Goal: Task Accomplishment & Management: Manage account settings

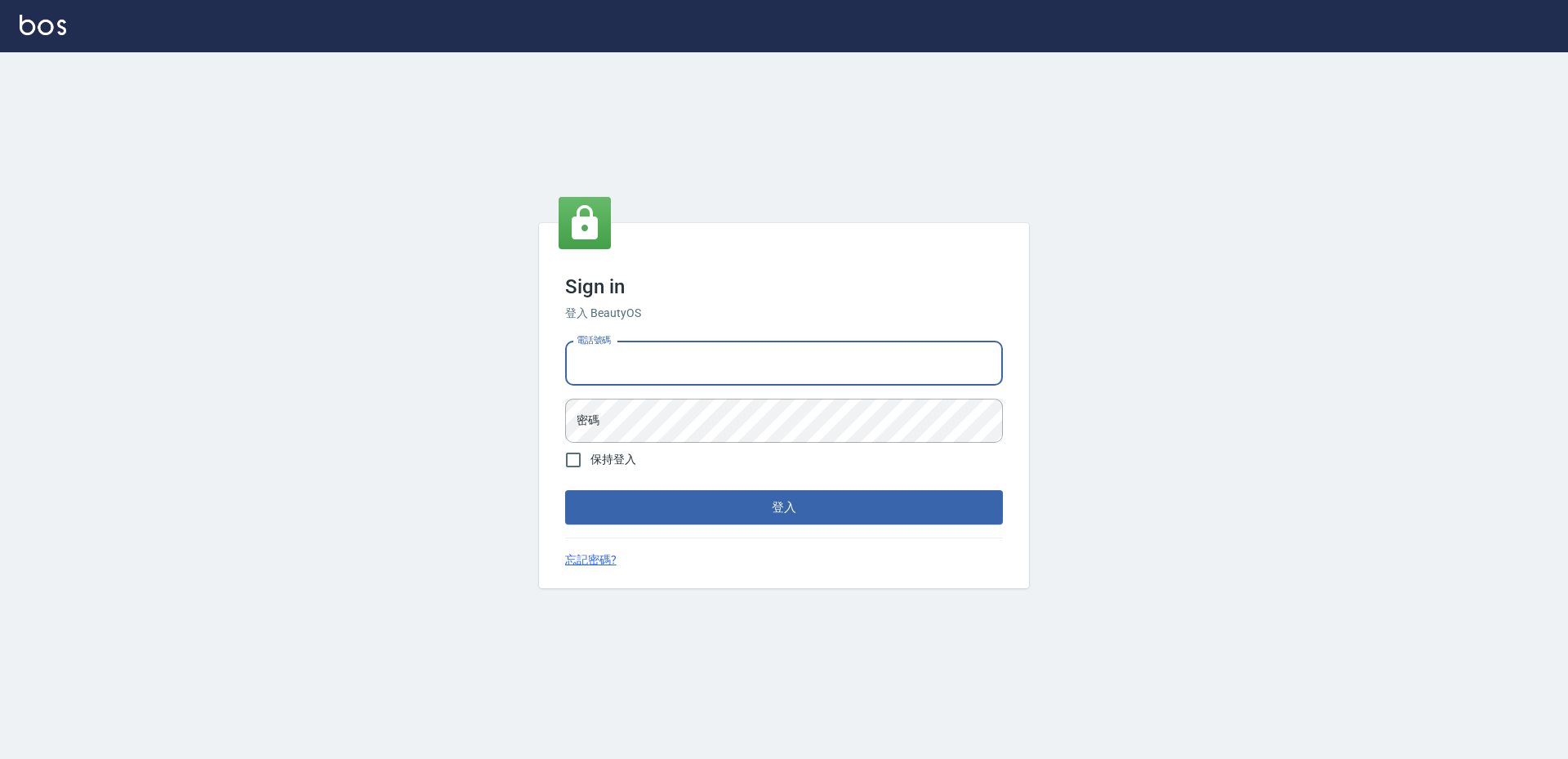
click at [680, 375] on input "電話號碼" at bounding box center [784, 363] width 438 height 44
type input "0988338477"
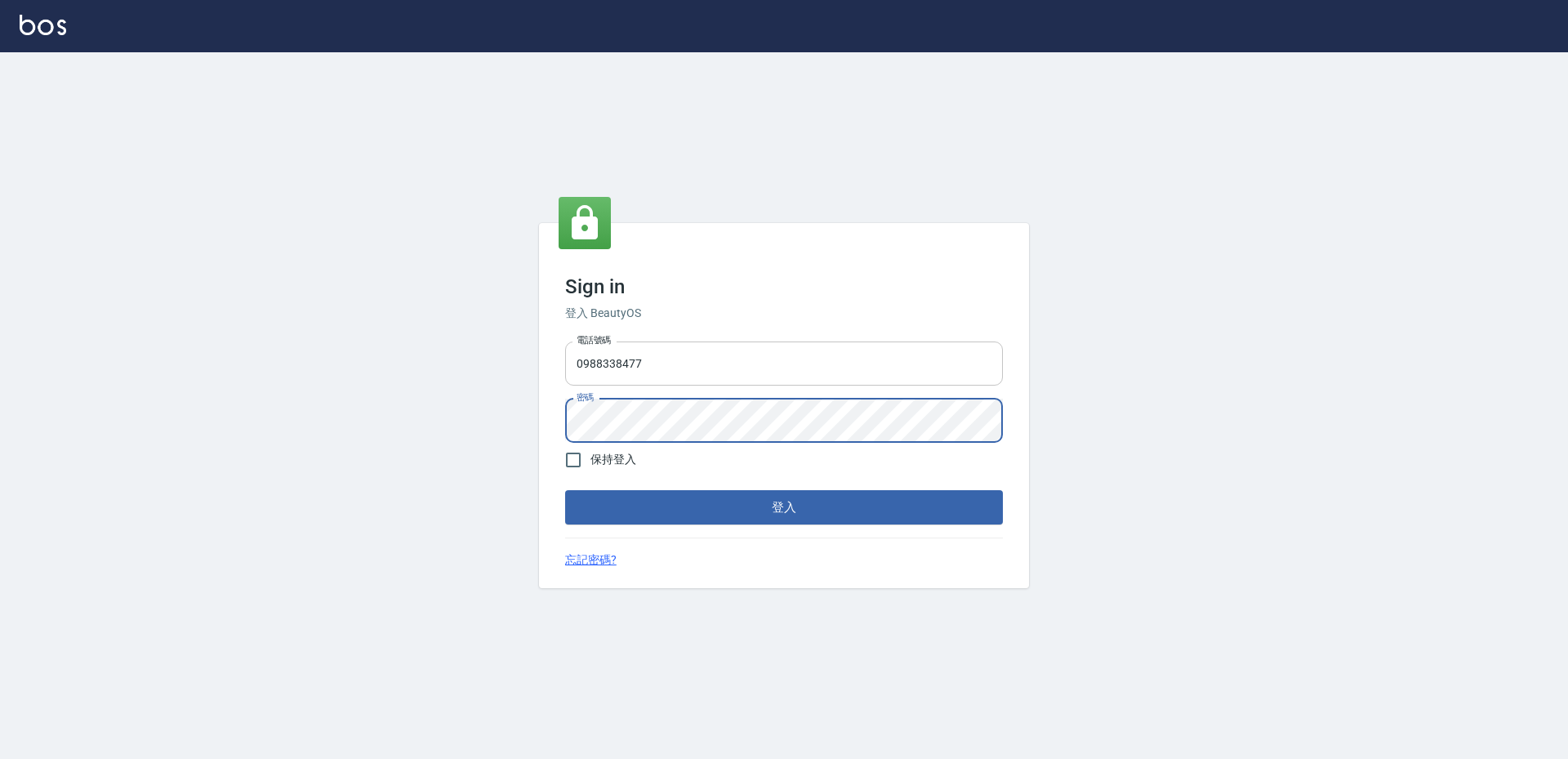
click at [565, 490] on button "登入" at bounding box center [784, 507] width 438 height 34
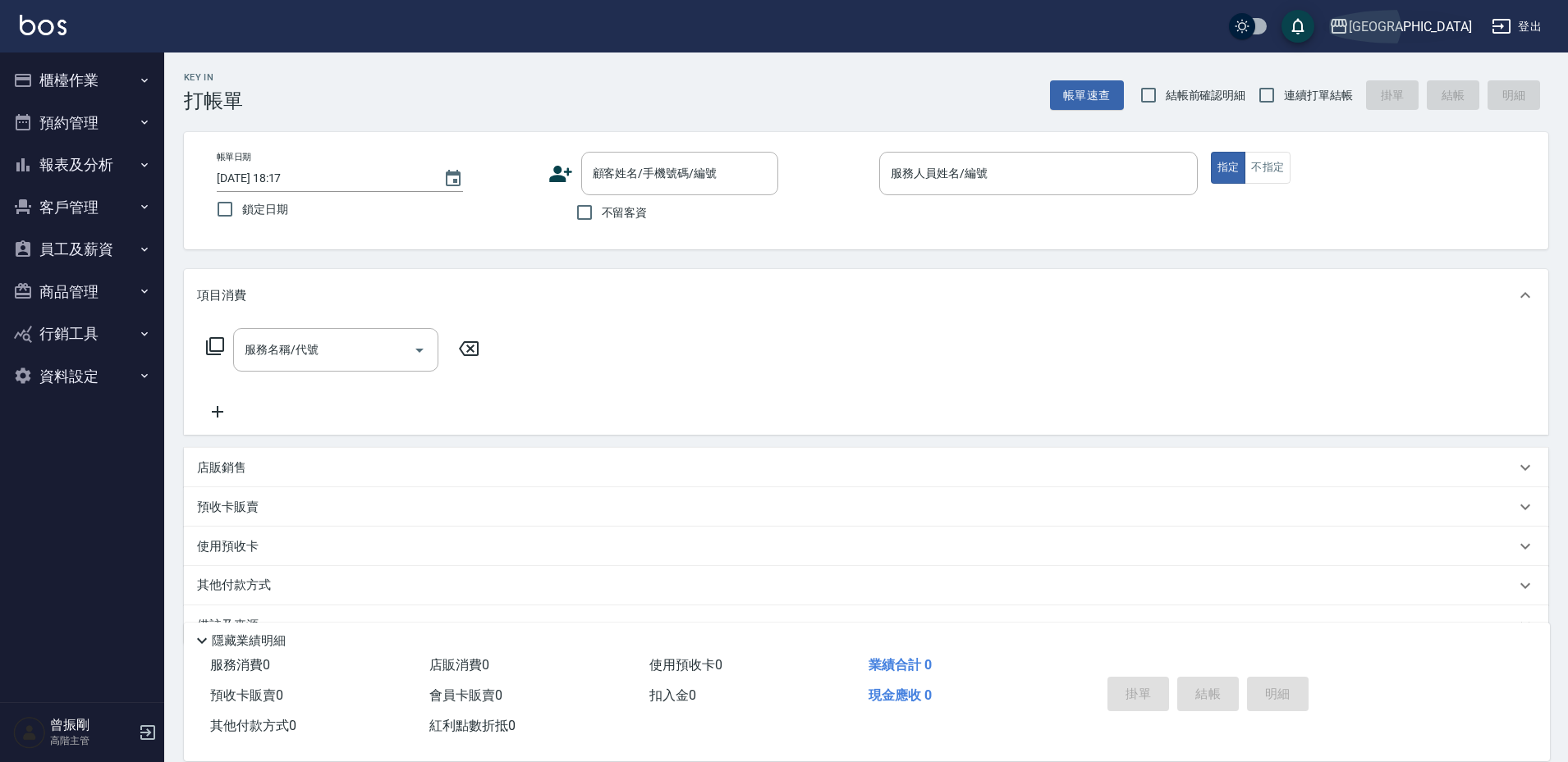
click at [1437, 32] on div "上越草屯" at bounding box center [1410, 26] width 123 height 21
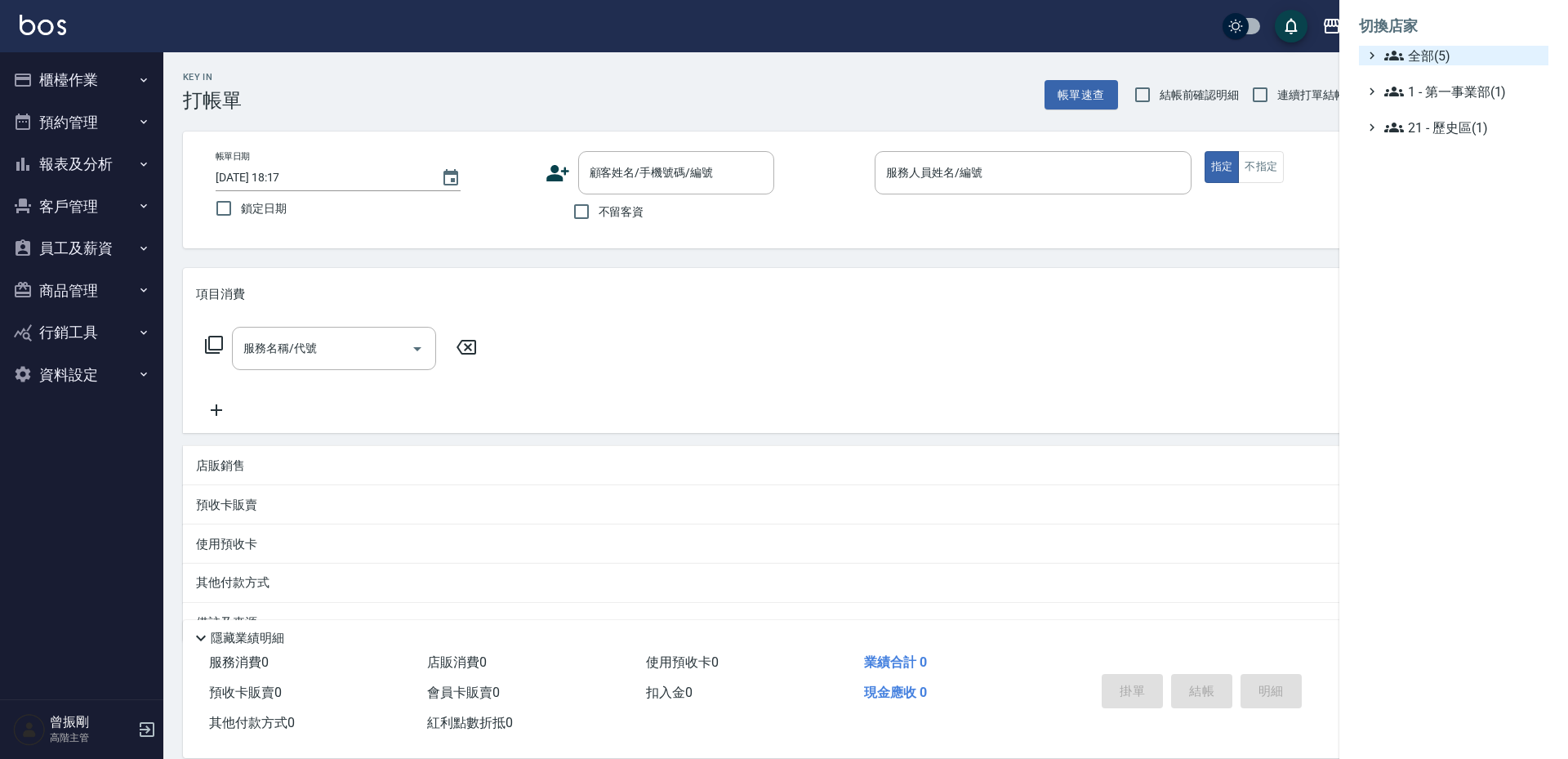
click at [1423, 52] on span "全部(5)" at bounding box center [1463, 55] width 158 height 20
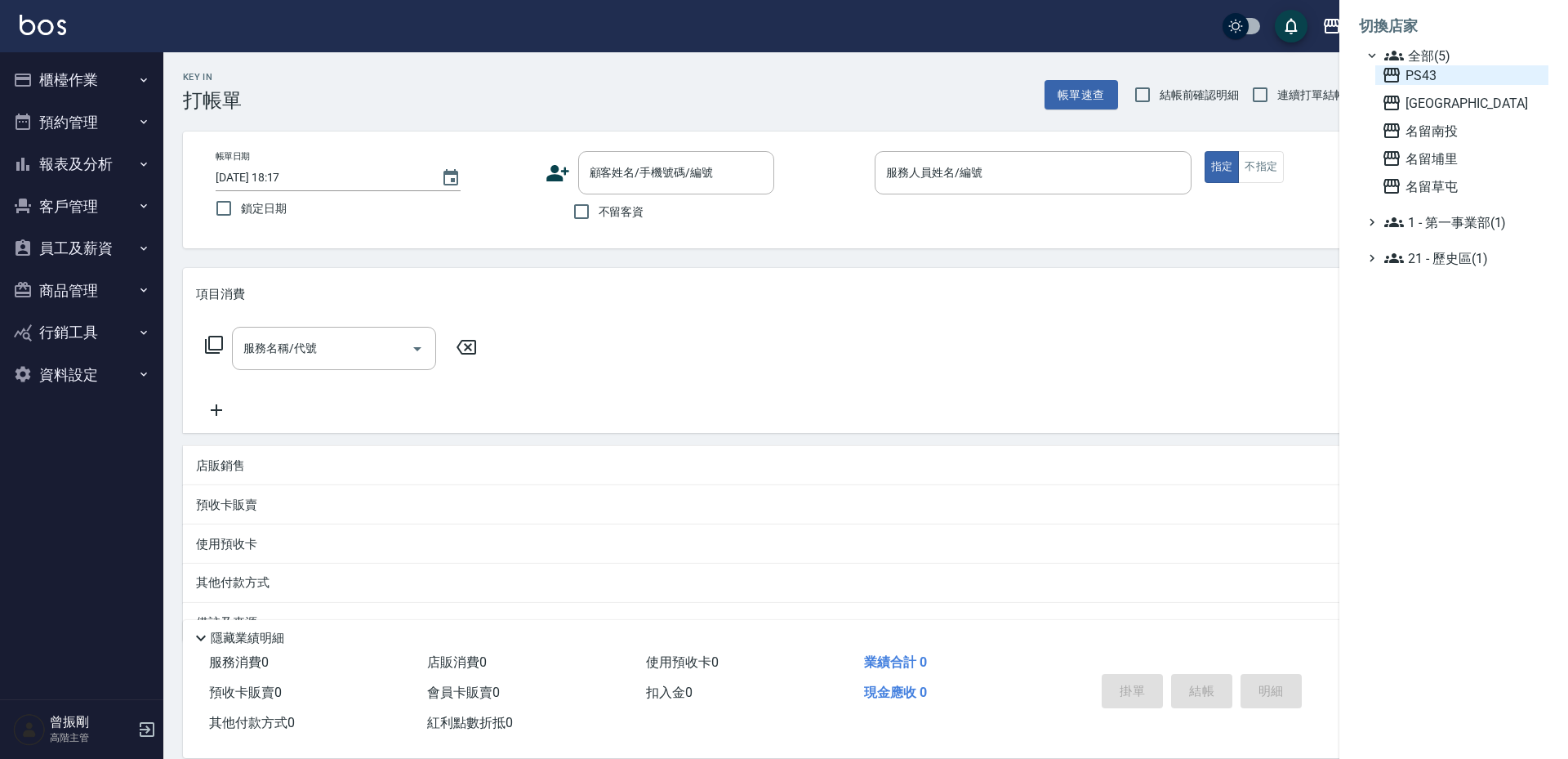
click at [1422, 82] on span "PS43" at bounding box center [1462, 75] width 160 height 20
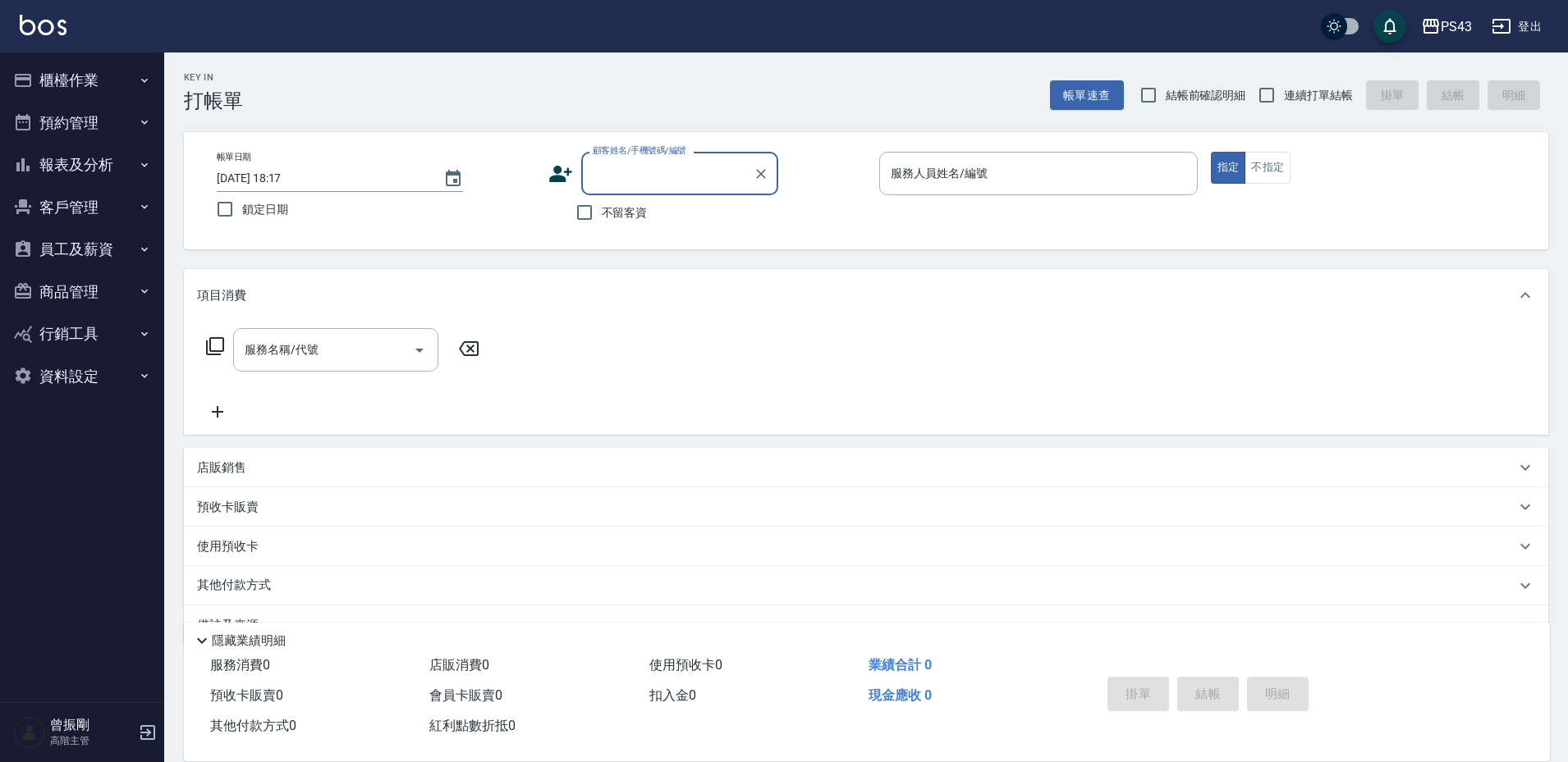
click at [92, 247] on button "員工及薪資" at bounding box center [82, 249] width 151 height 43
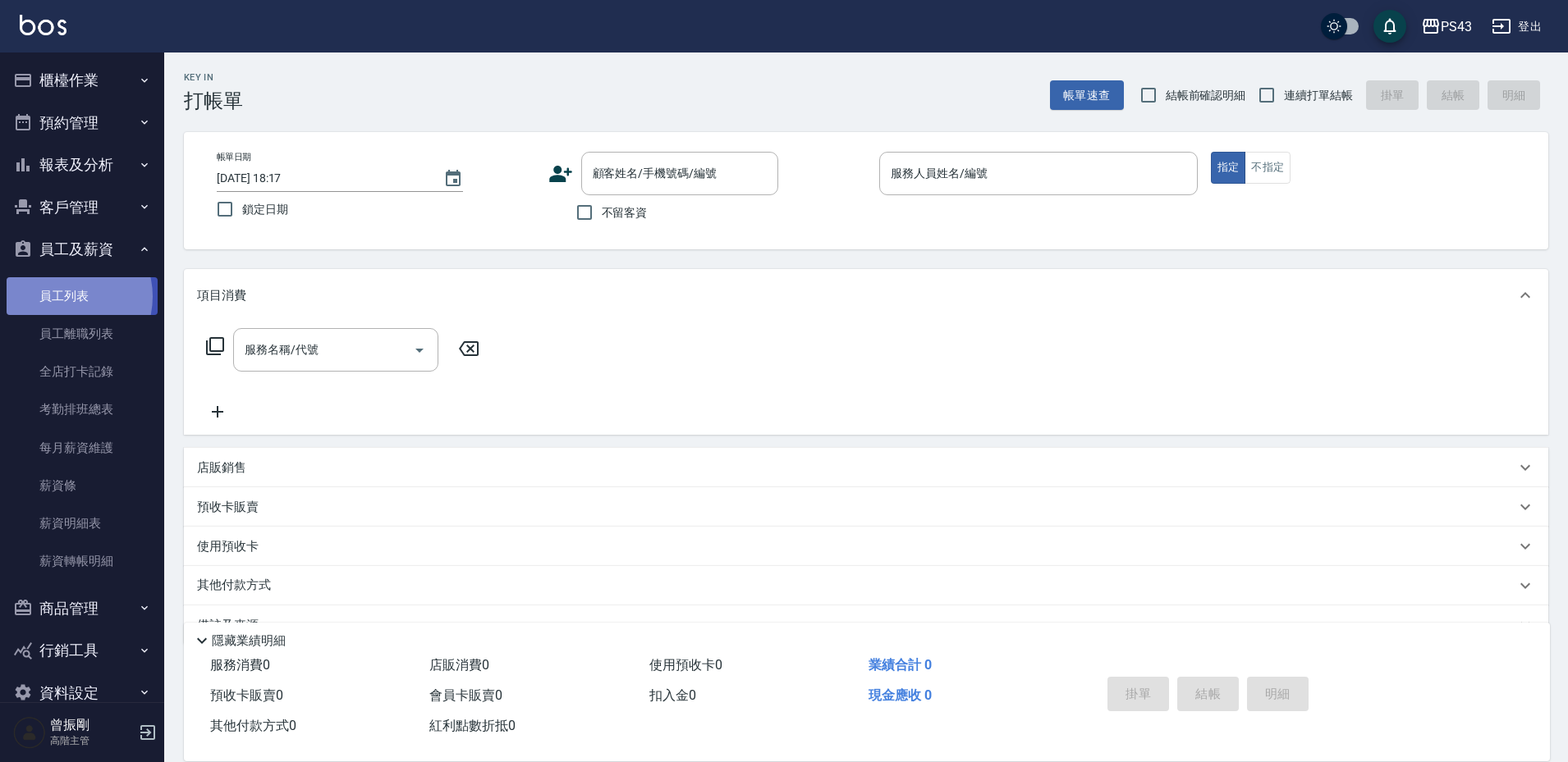
click at [63, 296] on link "員工列表" at bounding box center [82, 296] width 151 height 38
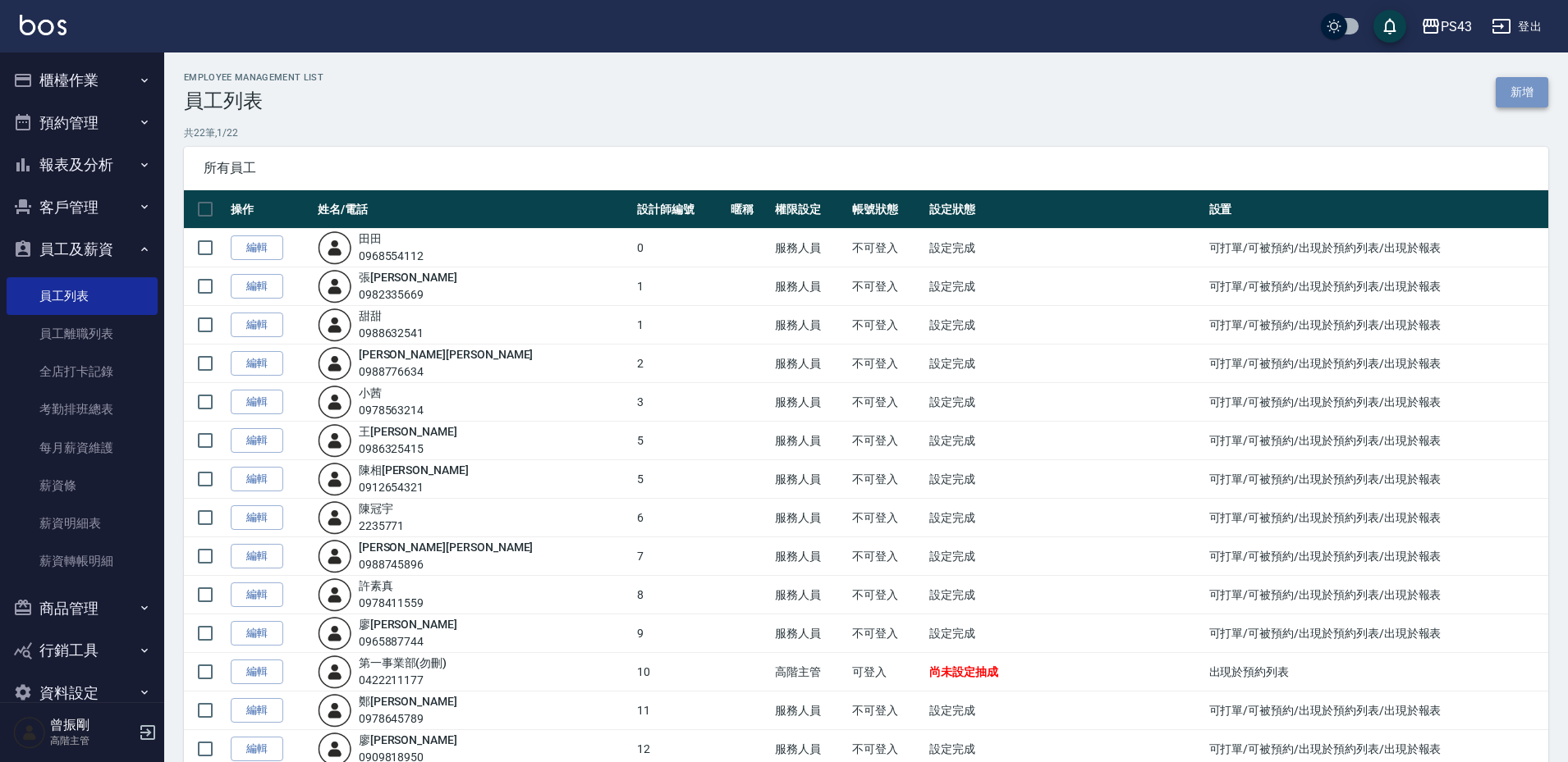
click at [1536, 98] on link "新增" at bounding box center [1522, 92] width 53 height 30
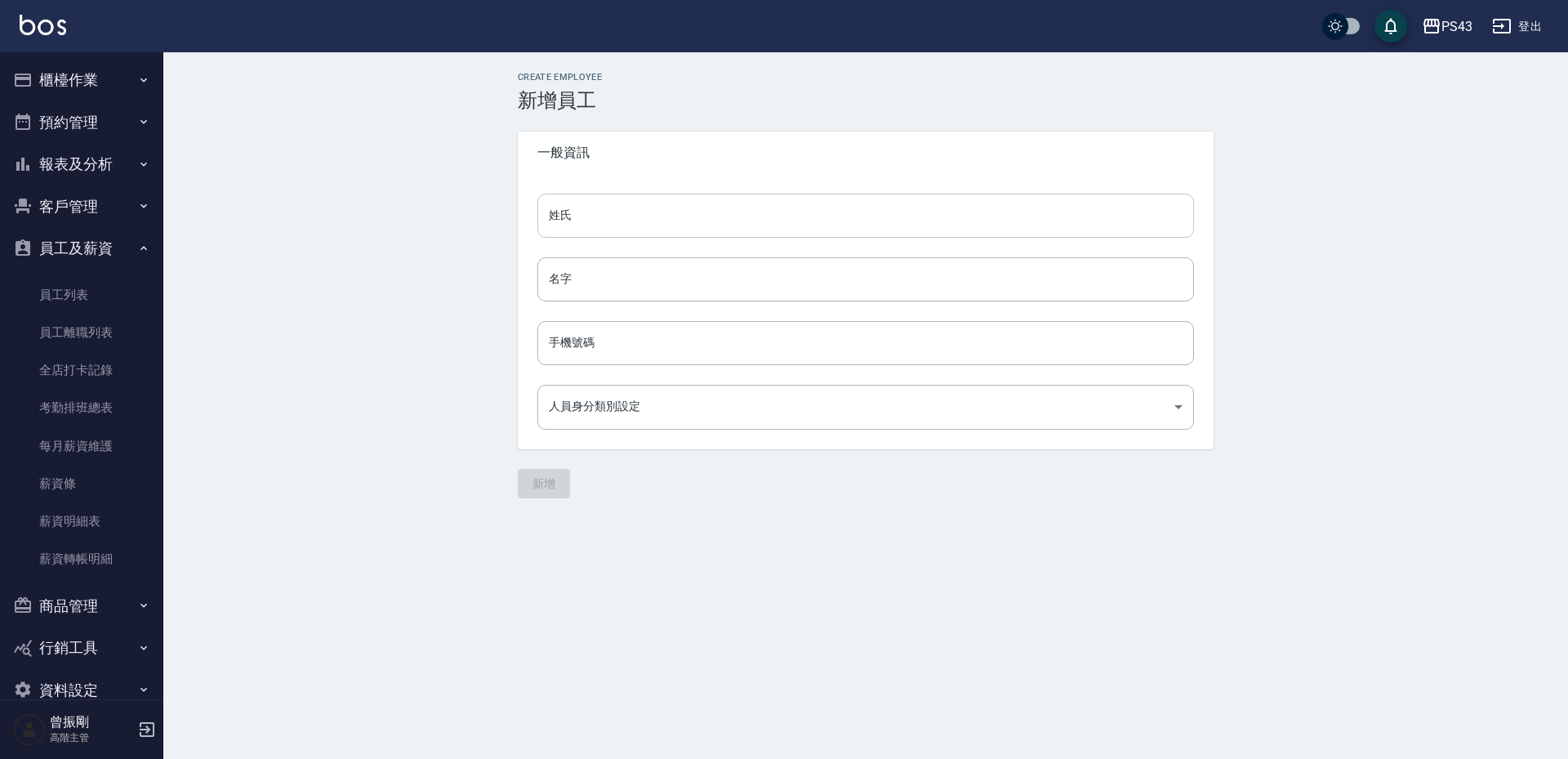
click at [621, 216] on input "姓氏" at bounding box center [866, 215] width 657 height 44
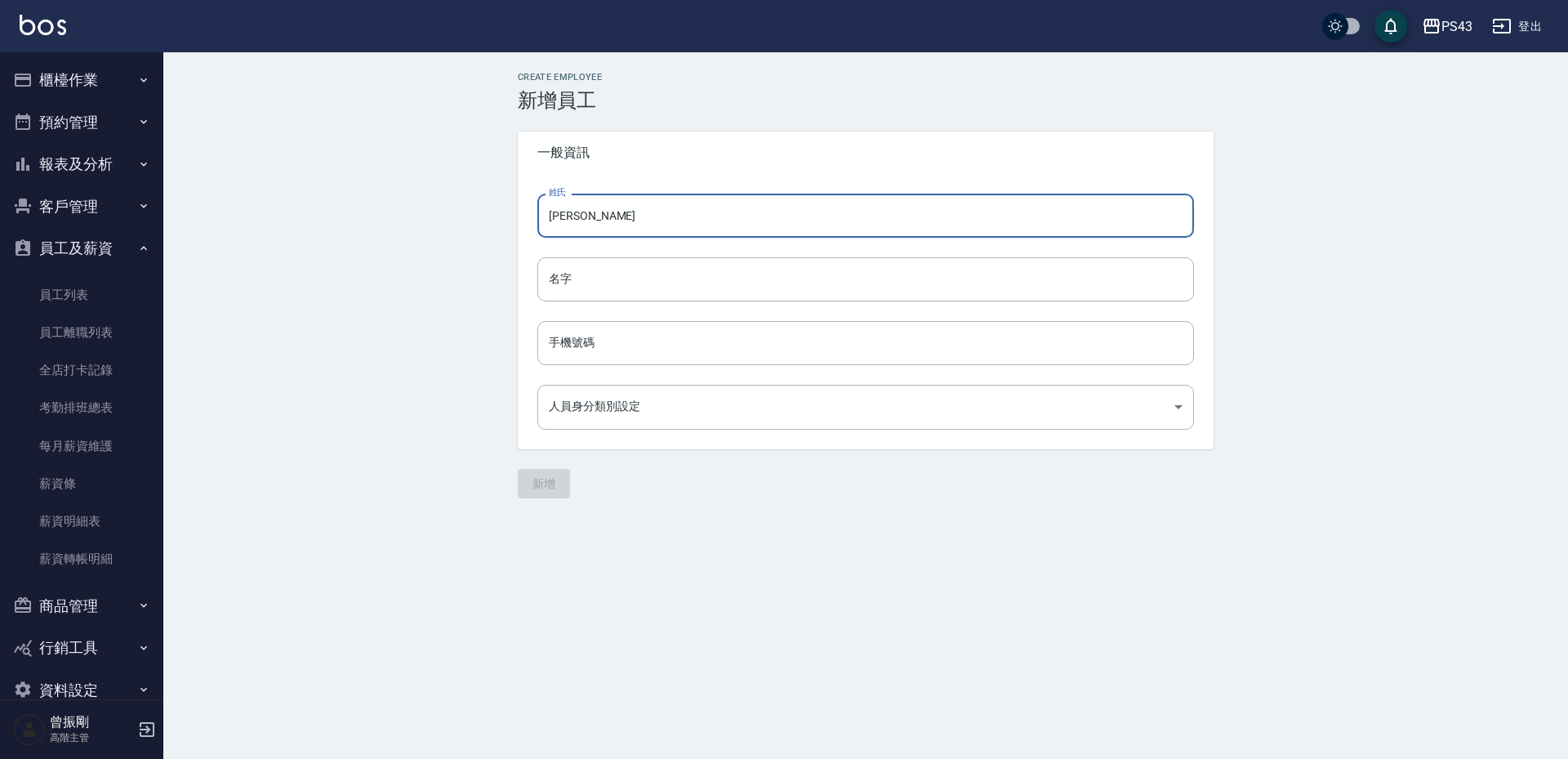
type input "[PERSON_NAME]"
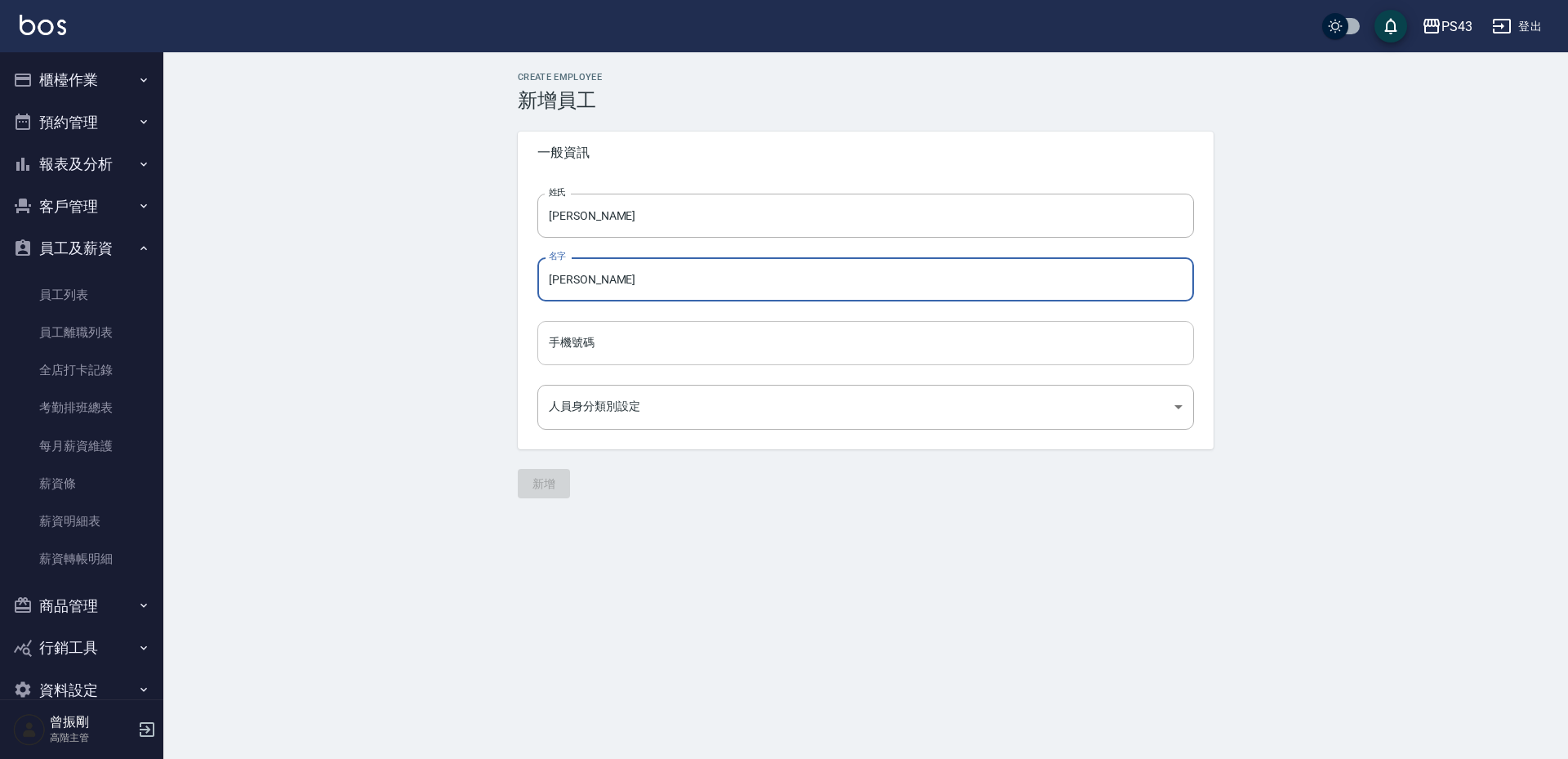
type input "振瑋"
click at [599, 334] on input "手機號碼" at bounding box center [866, 343] width 657 height 44
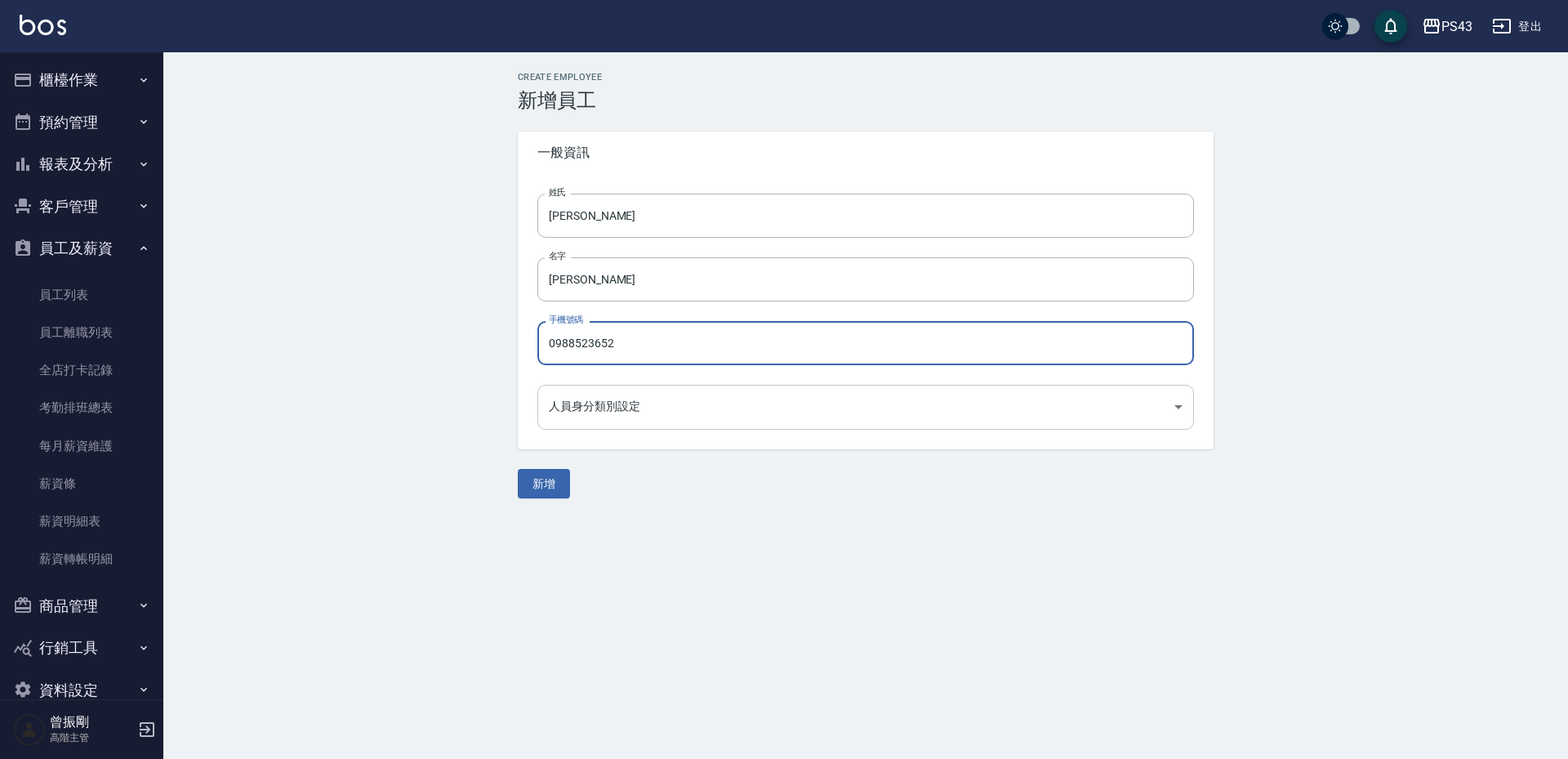
type input "0988523652"
click at [580, 410] on body "PS43 登出 櫃檯作業 打帳單 帳單列表 掛單列表 座位開單 營業儀表板 現金收支登錄 高階收支登錄 材料自購登錄 每日結帳 排班表 現場電腦打卡 掃碼打卡…" at bounding box center [784, 380] width 1568 height 759
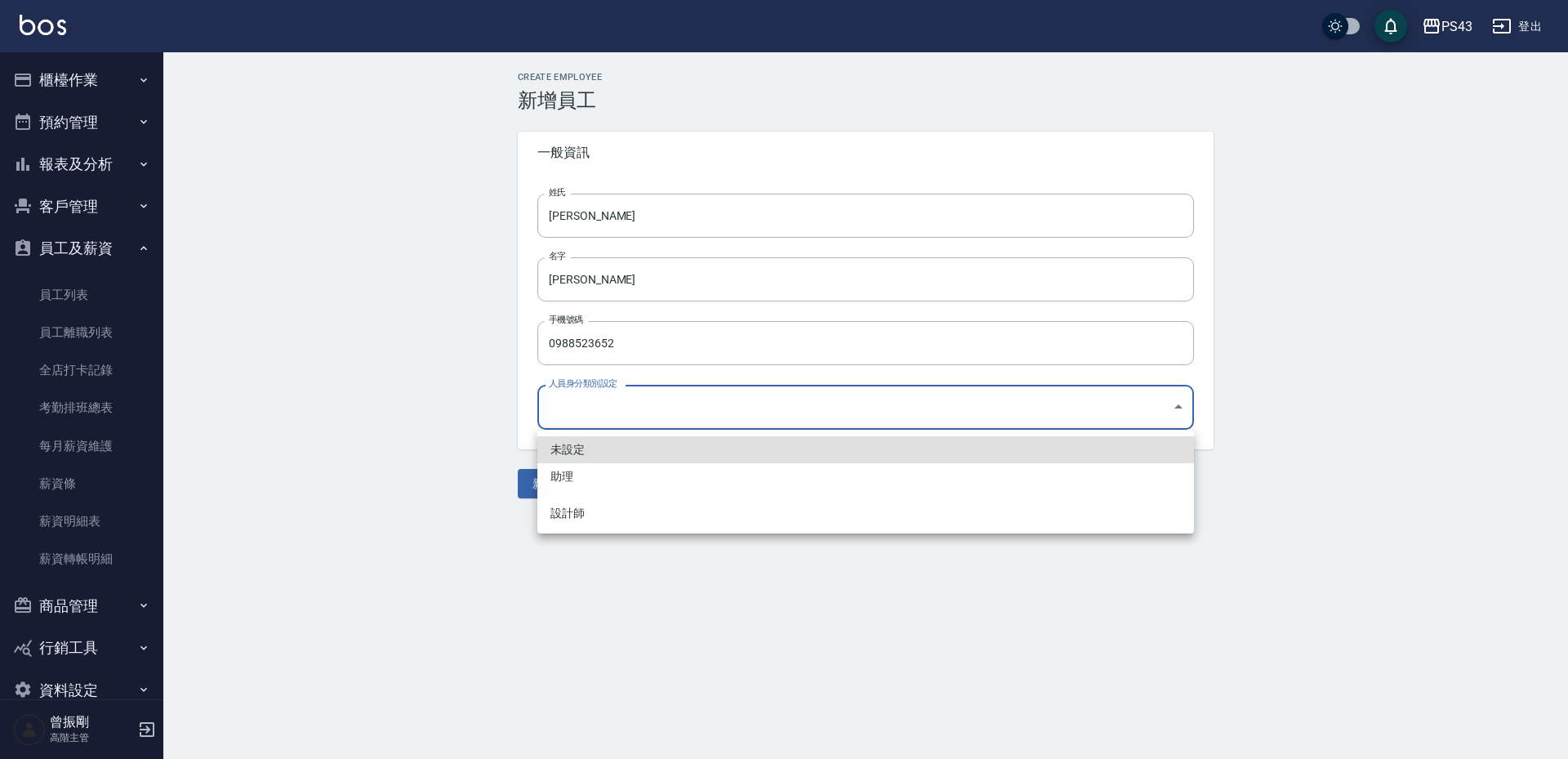
click at [596, 480] on li "助理" at bounding box center [866, 477] width 657 height 27
type input "83f104b1-099d-43f7-a0de-123f742dba31"
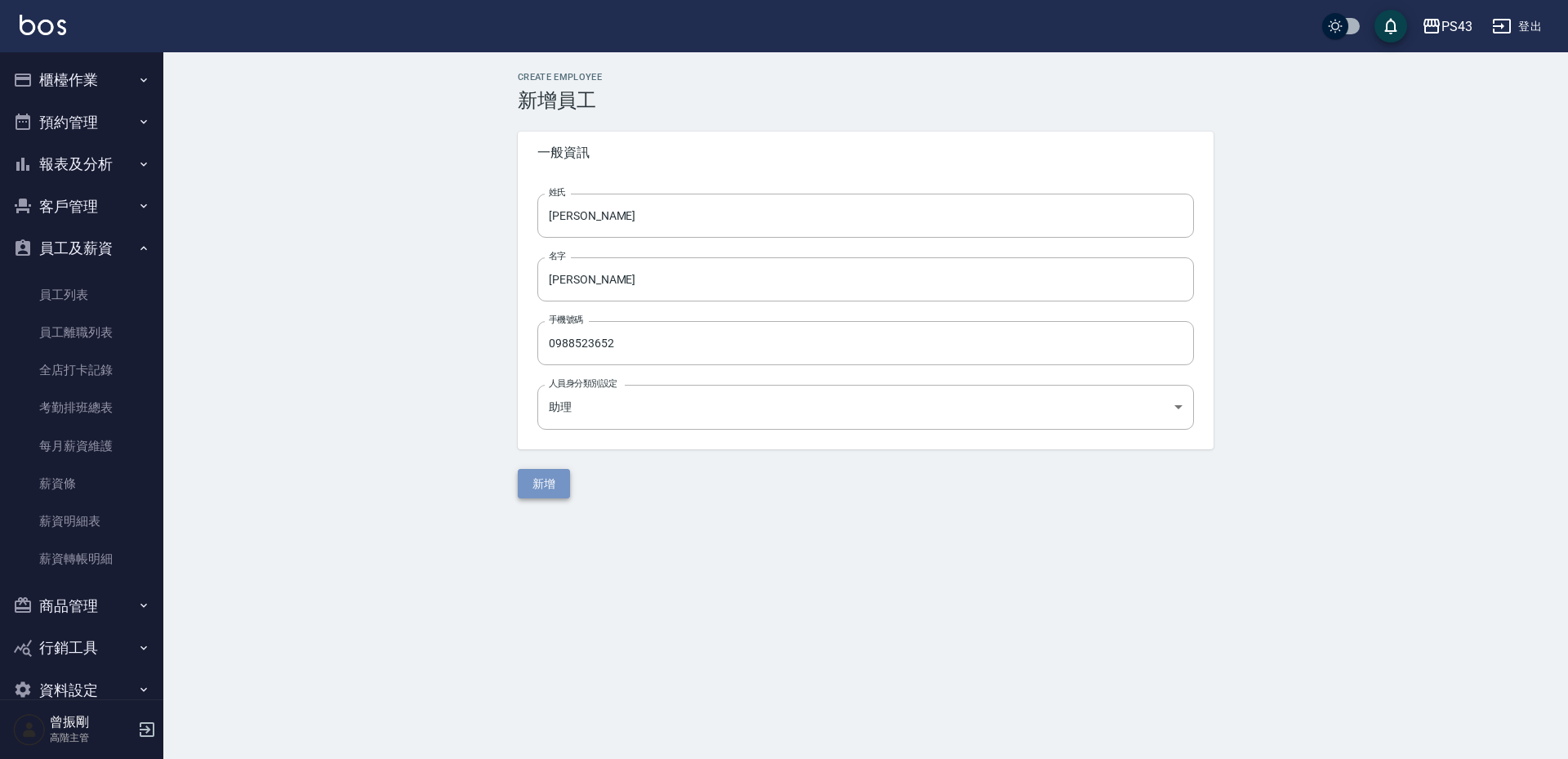
click at [550, 480] on button "新增" at bounding box center [543, 484] width 53 height 30
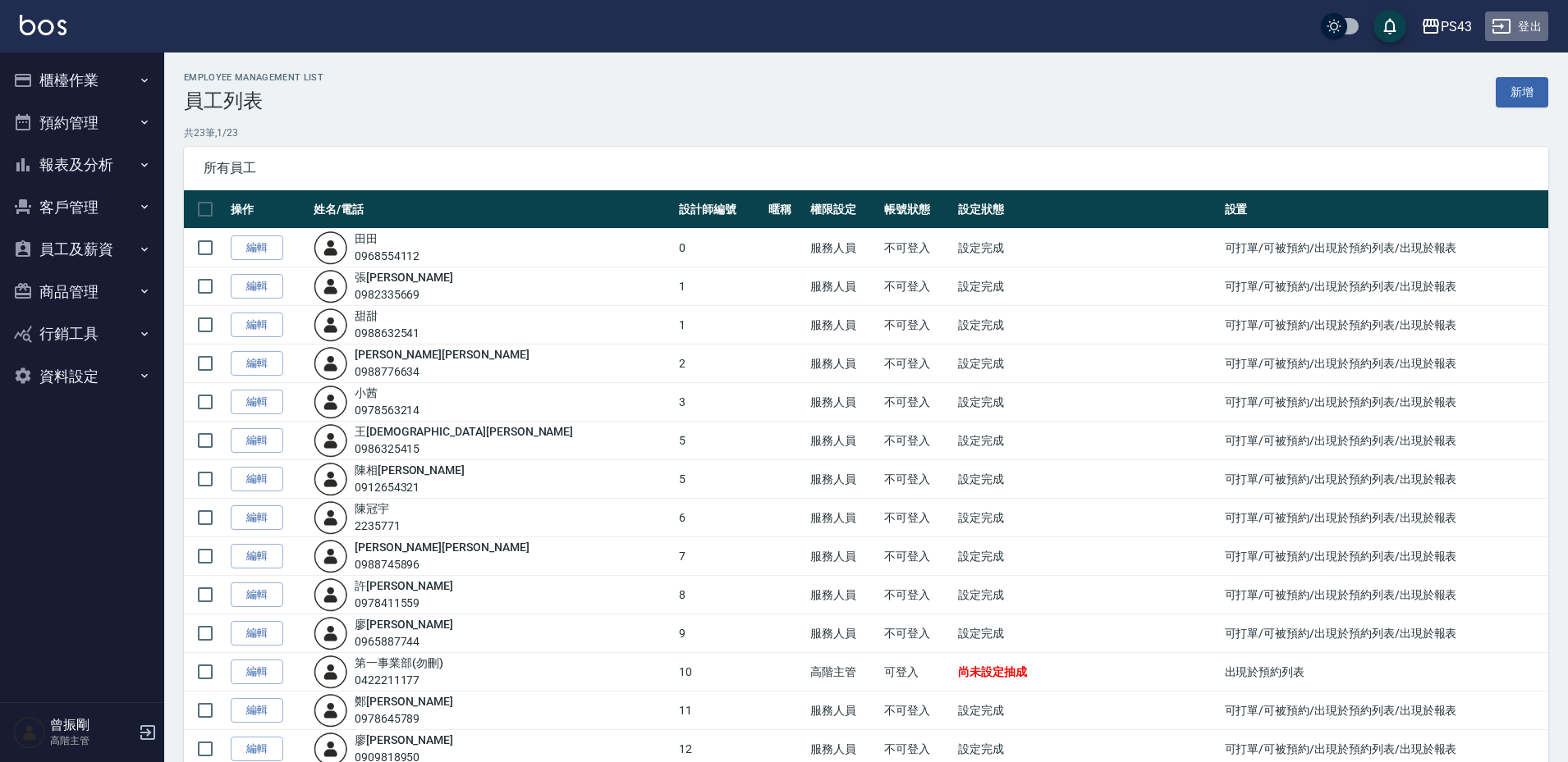
click at [1526, 30] on button "登出" at bounding box center [1517, 27] width 63 height 30
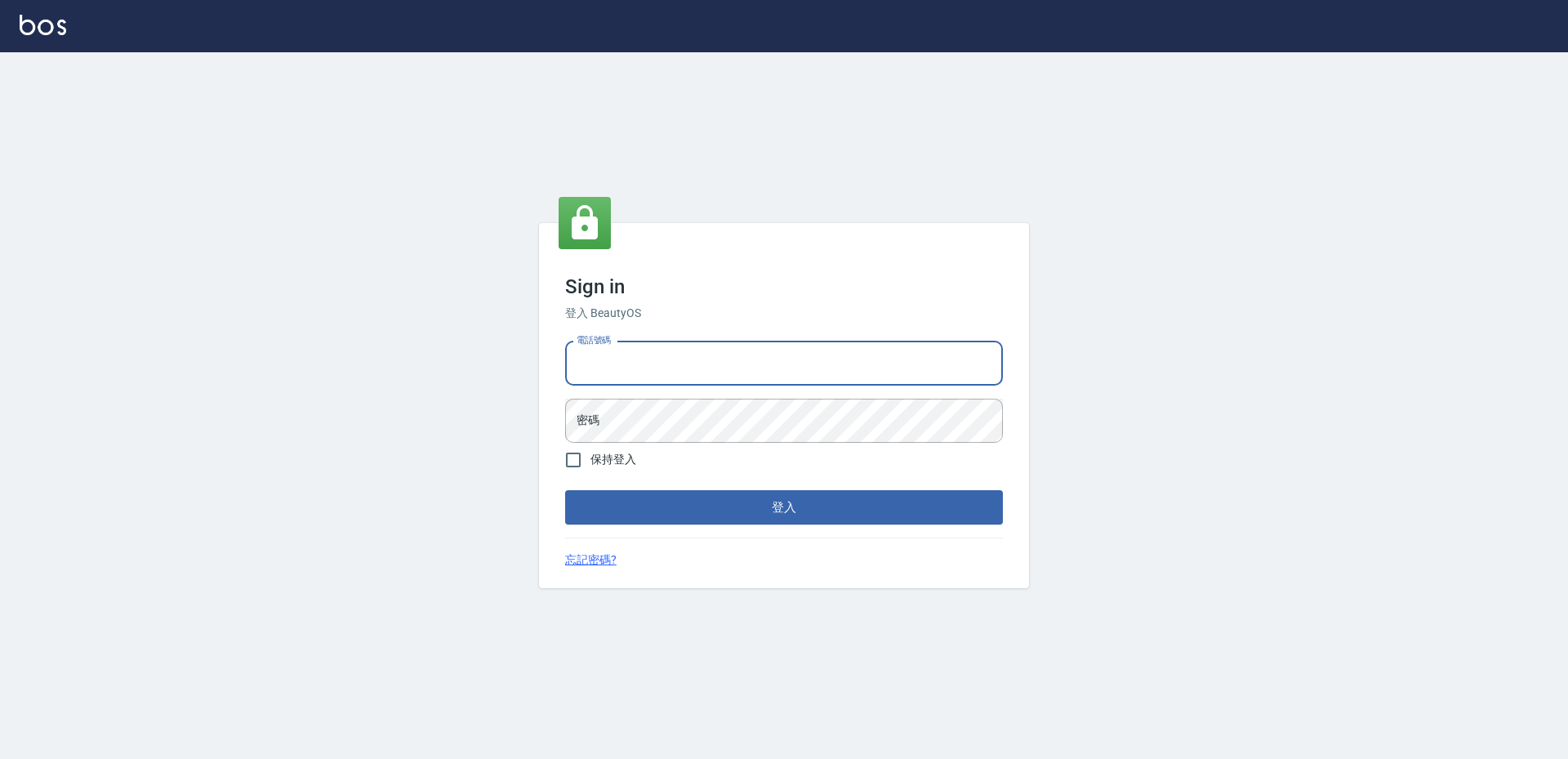
click at [634, 357] on input "電話號碼" at bounding box center [784, 363] width 438 height 44
type input "0988338477"
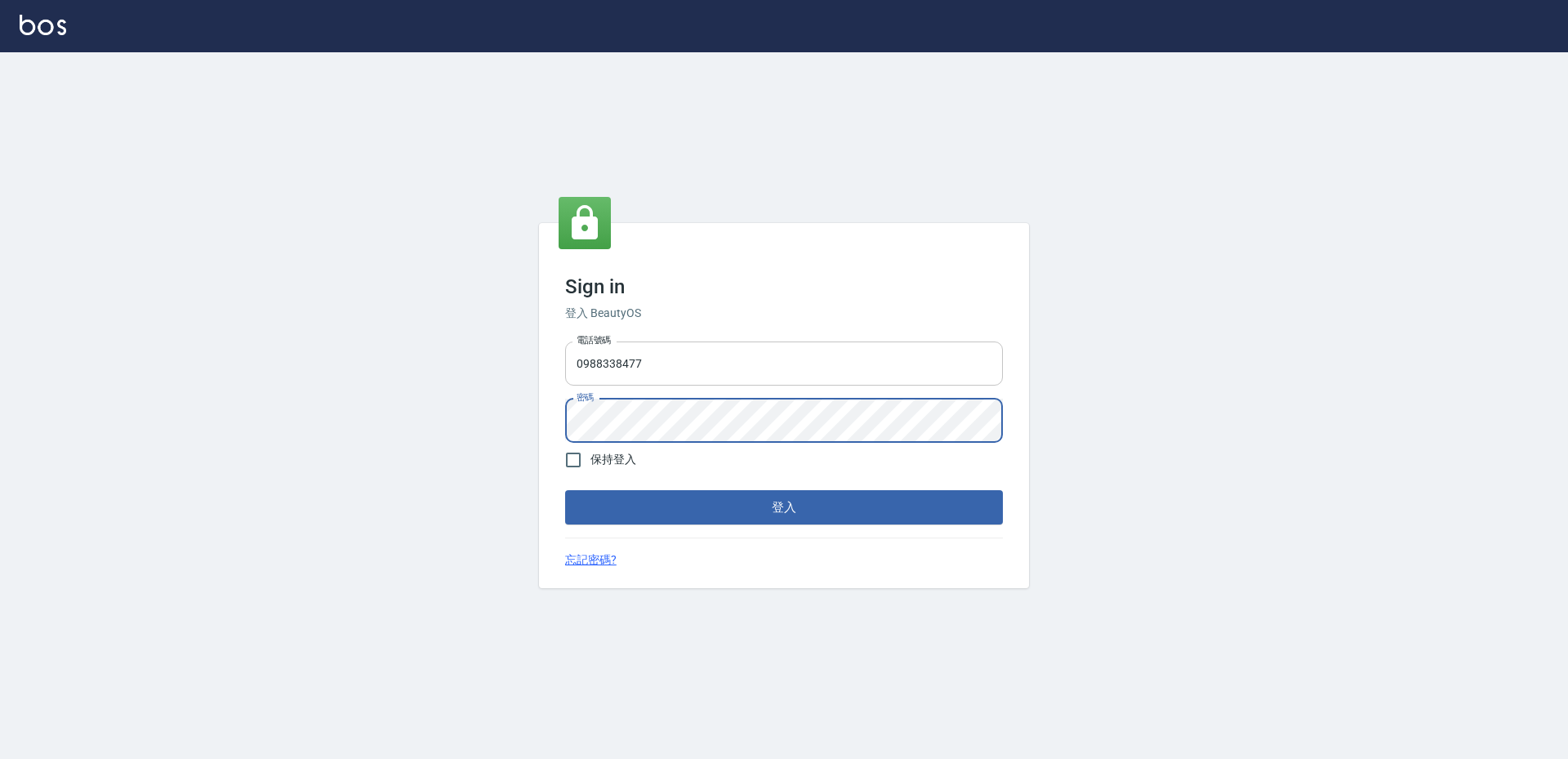
click at [565, 490] on button "登入" at bounding box center [784, 507] width 438 height 34
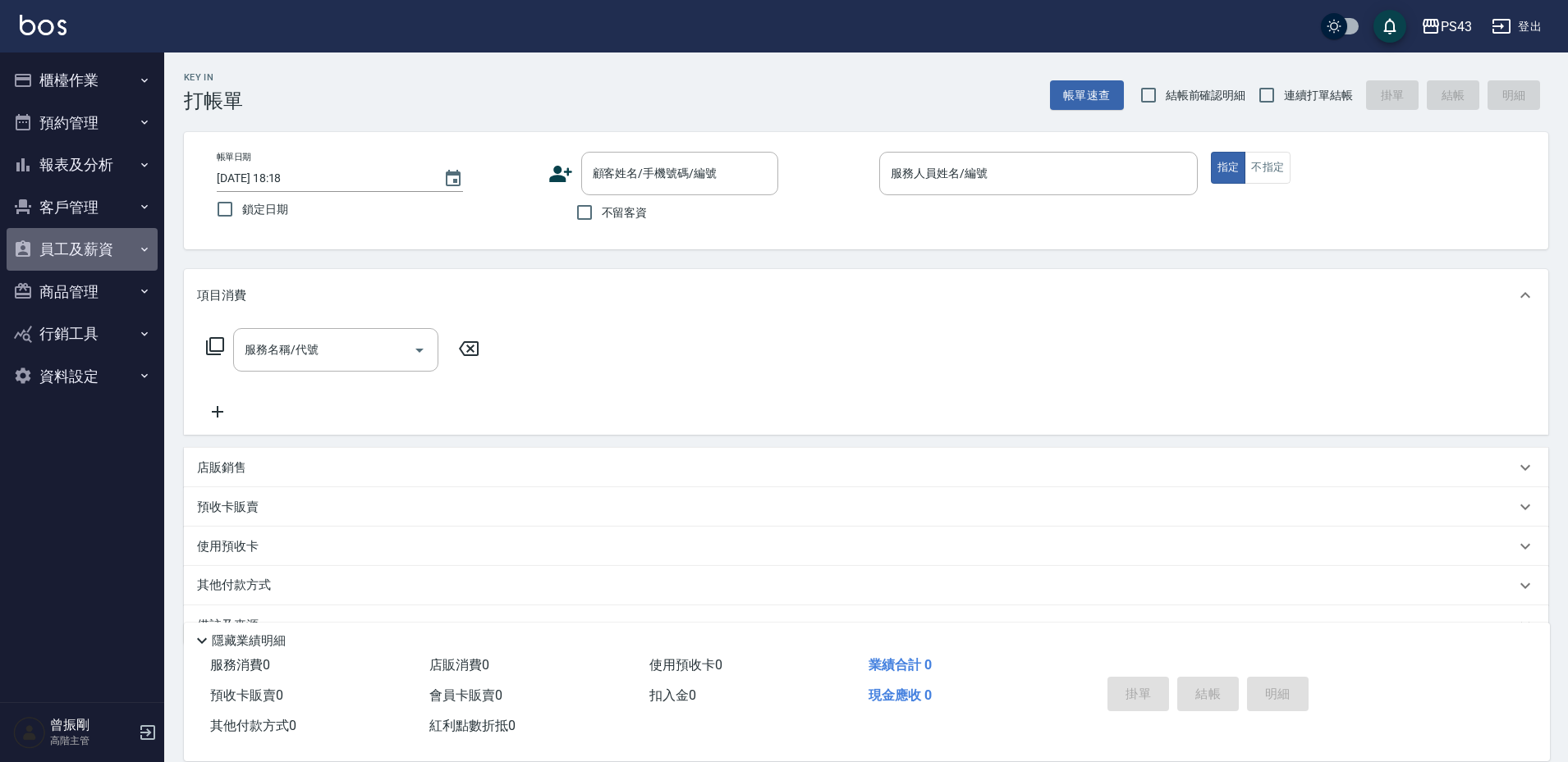
click at [119, 247] on button "員工及薪資" at bounding box center [82, 249] width 151 height 43
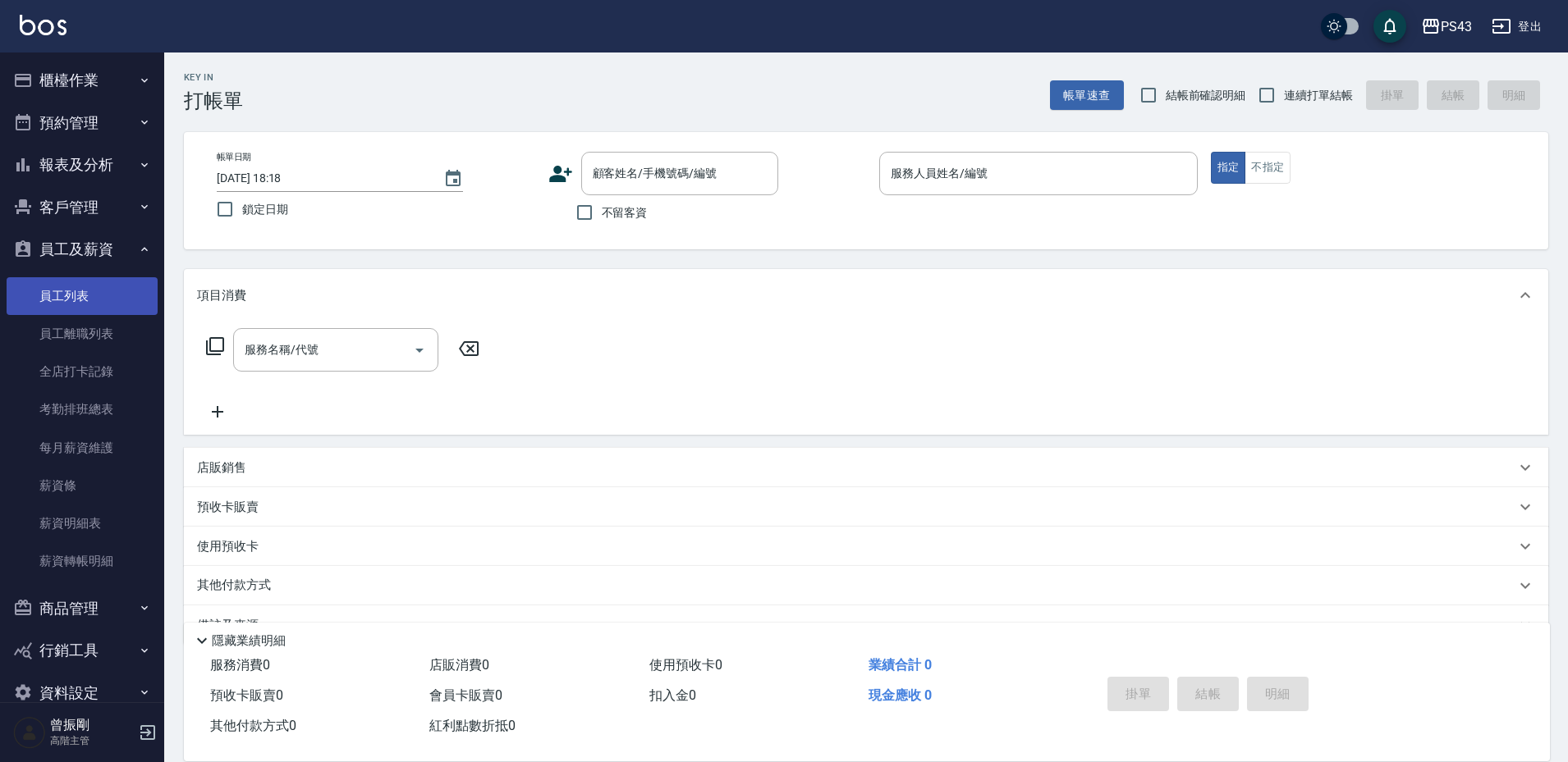
click at [81, 295] on link "員工列表" at bounding box center [82, 296] width 151 height 38
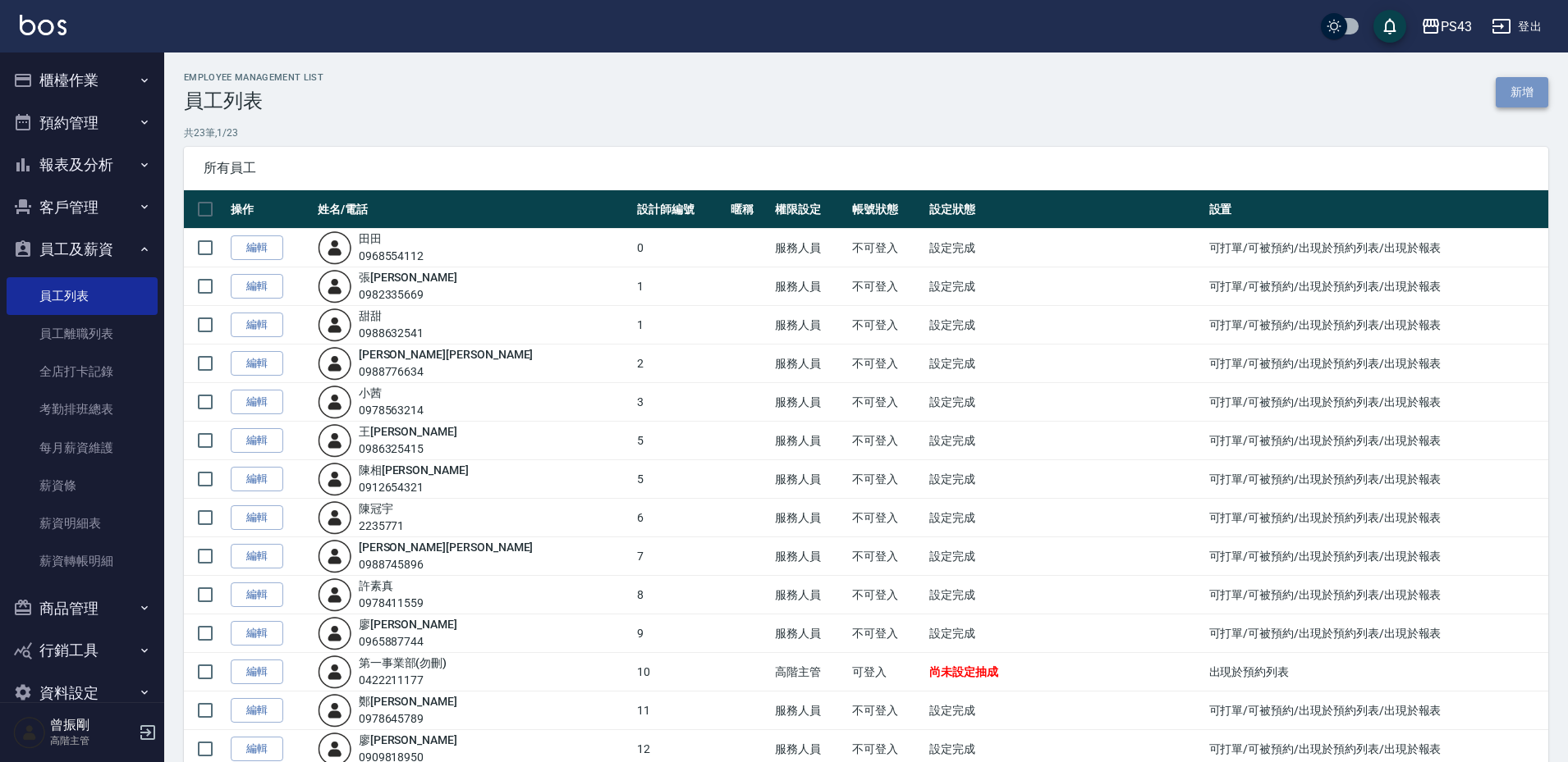
click at [1509, 100] on link "新增" at bounding box center [1522, 92] width 53 height 30
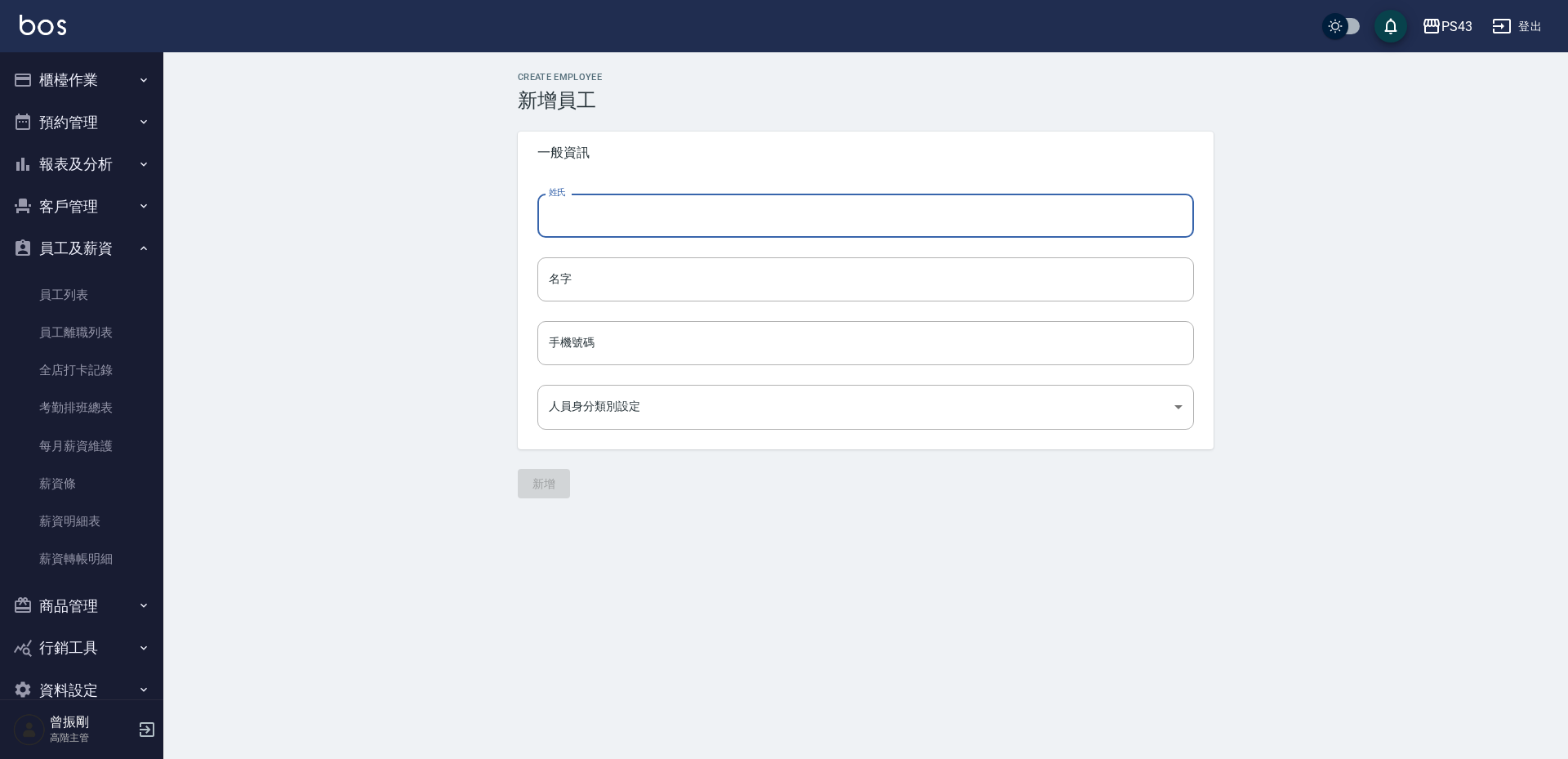
click at [666, 227] on input "姓氏" at bounding box center [866, 215] width 657 height 44
type input "[PERSON_NAME]"
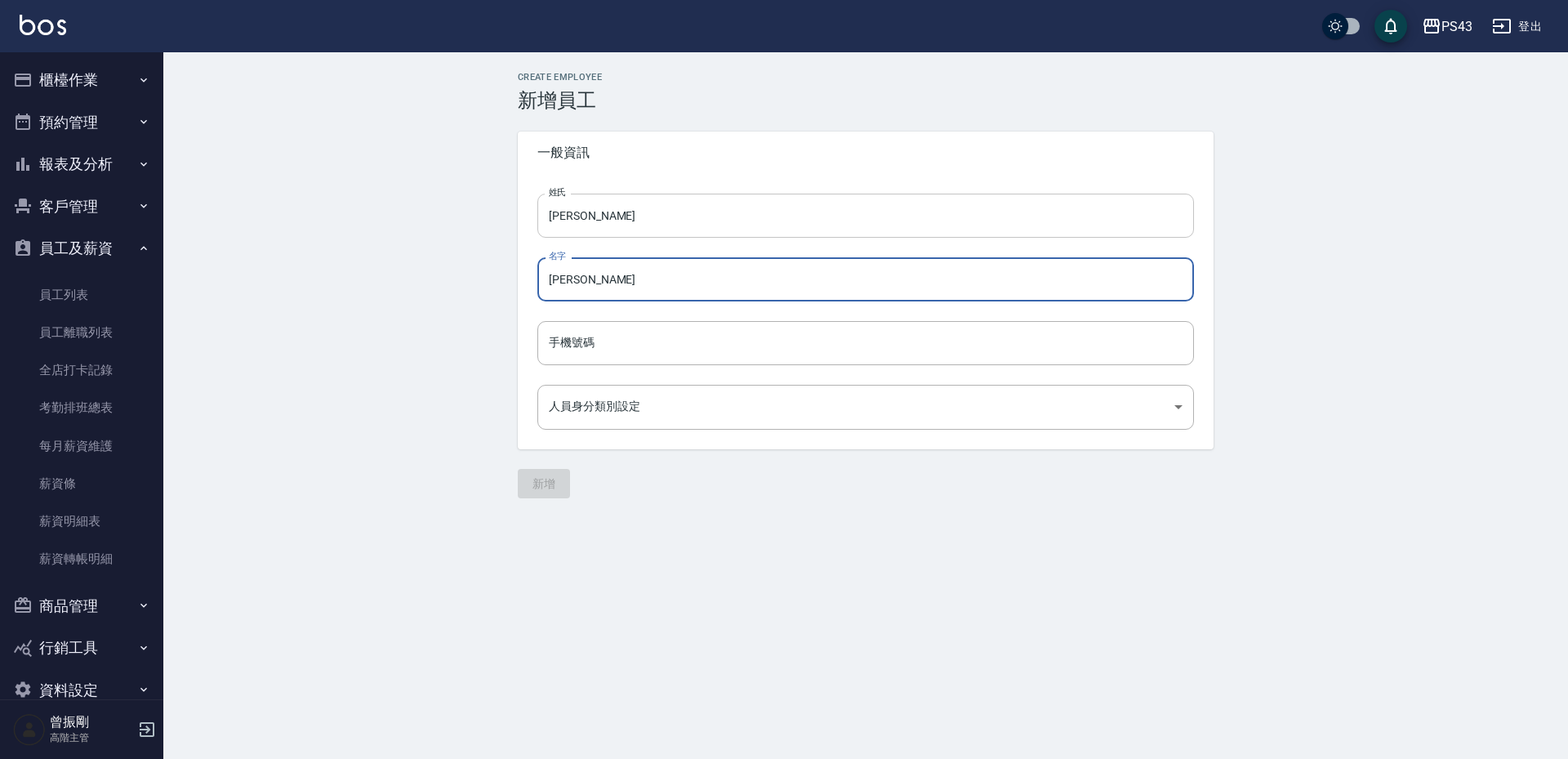
type input "[PERSON_NAME]"
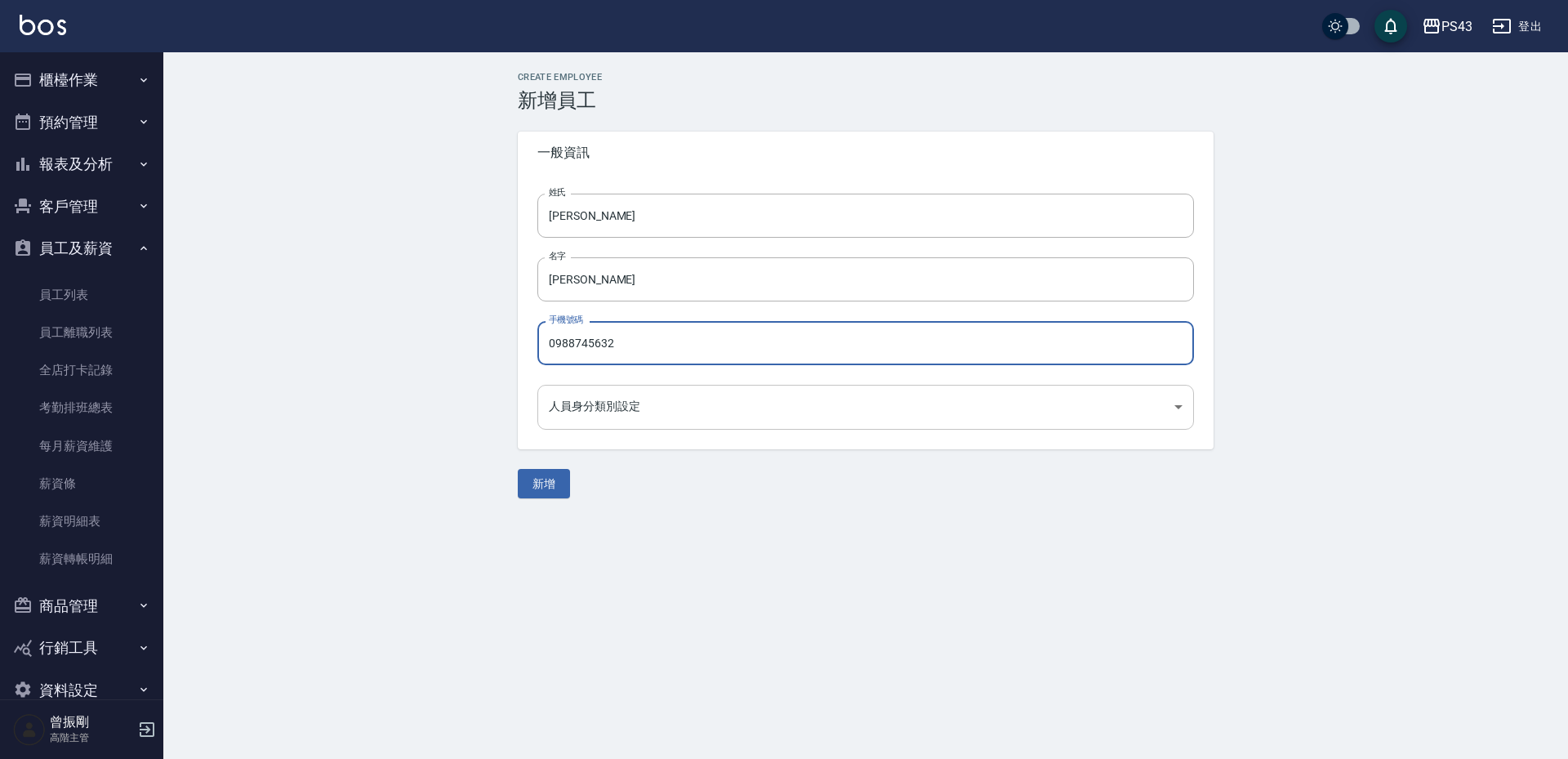
type input "0988745632"
click at [654, 411] on body "PS43 登出 櫃檯作業 打帳單 帳單列表 掛單列表 座位開單 營業儀表板 現金收支登錄 高階收支登錄 材料自購登錄 每日結帳 排班表 現場電腦打卡 掃碼打卡…" at bounding box center [784, 380] width 1568 height 759
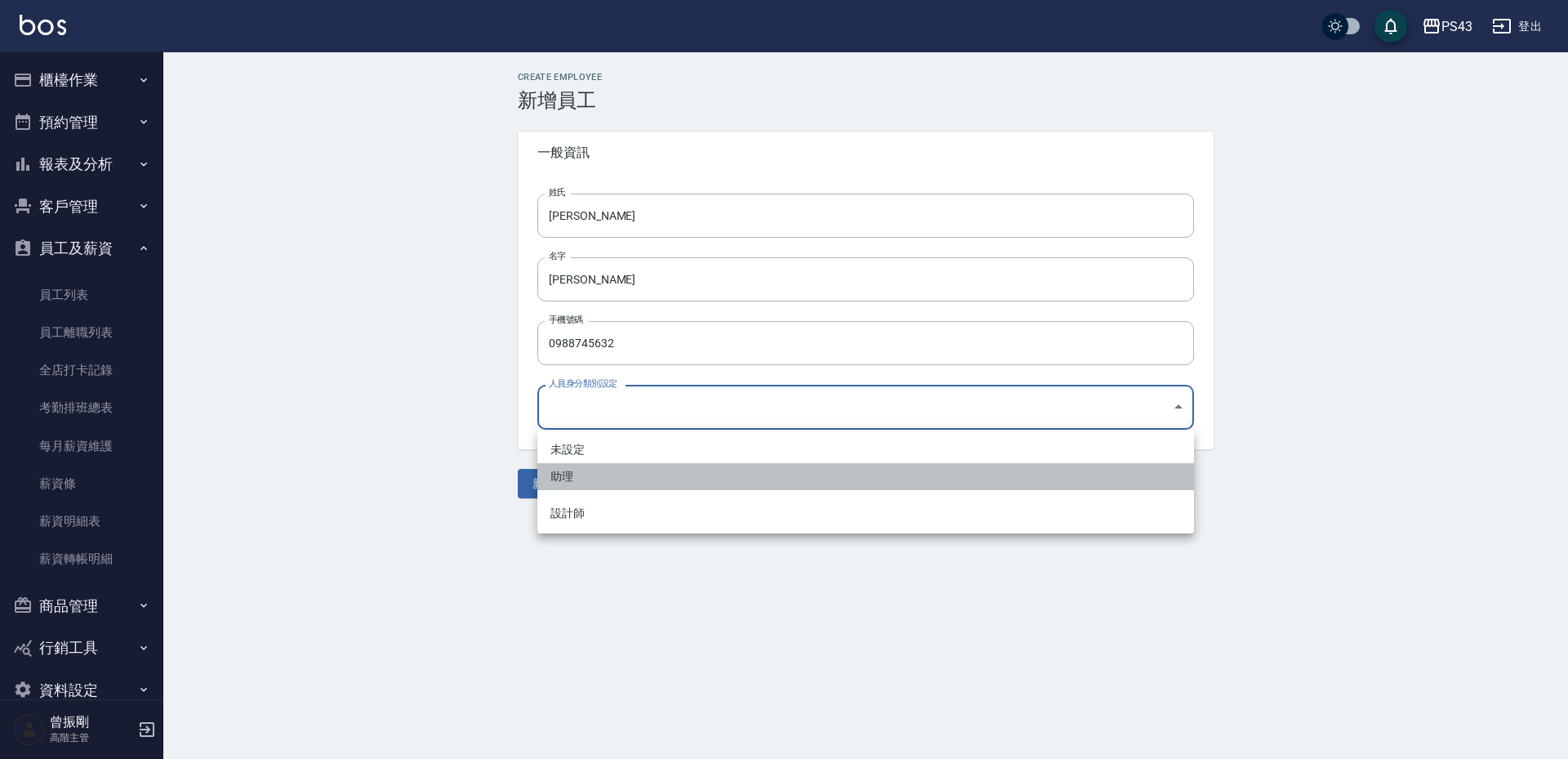
click at [586, 480] on li "助理" at bounding box center [866, 477] width 657 height 27
type input "83f104b1-099d-43f7-a0de-123f742dba31"
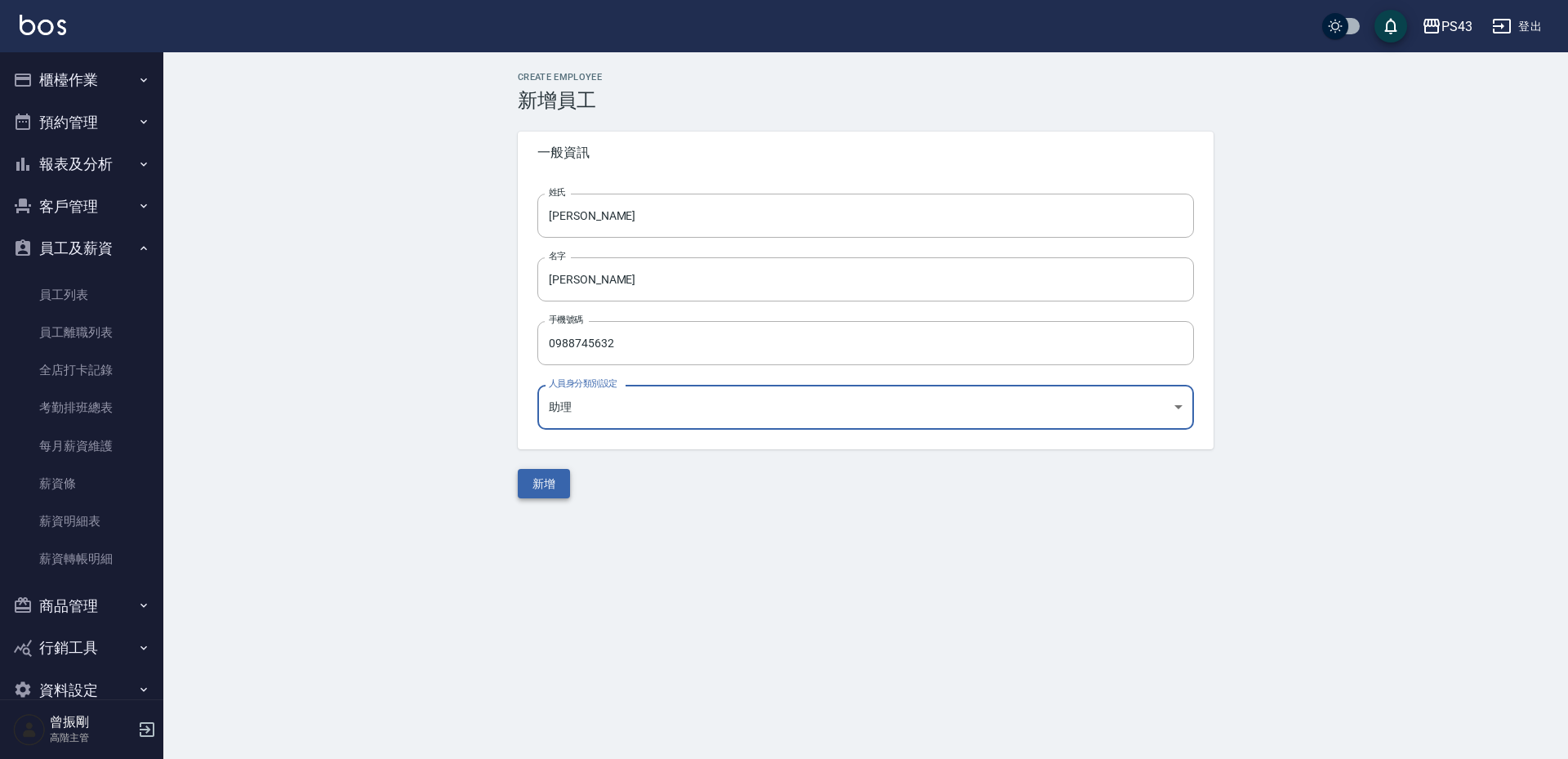
click at [540, 485] on button "新增" at bounding box center [543, 484] width 53 height 30
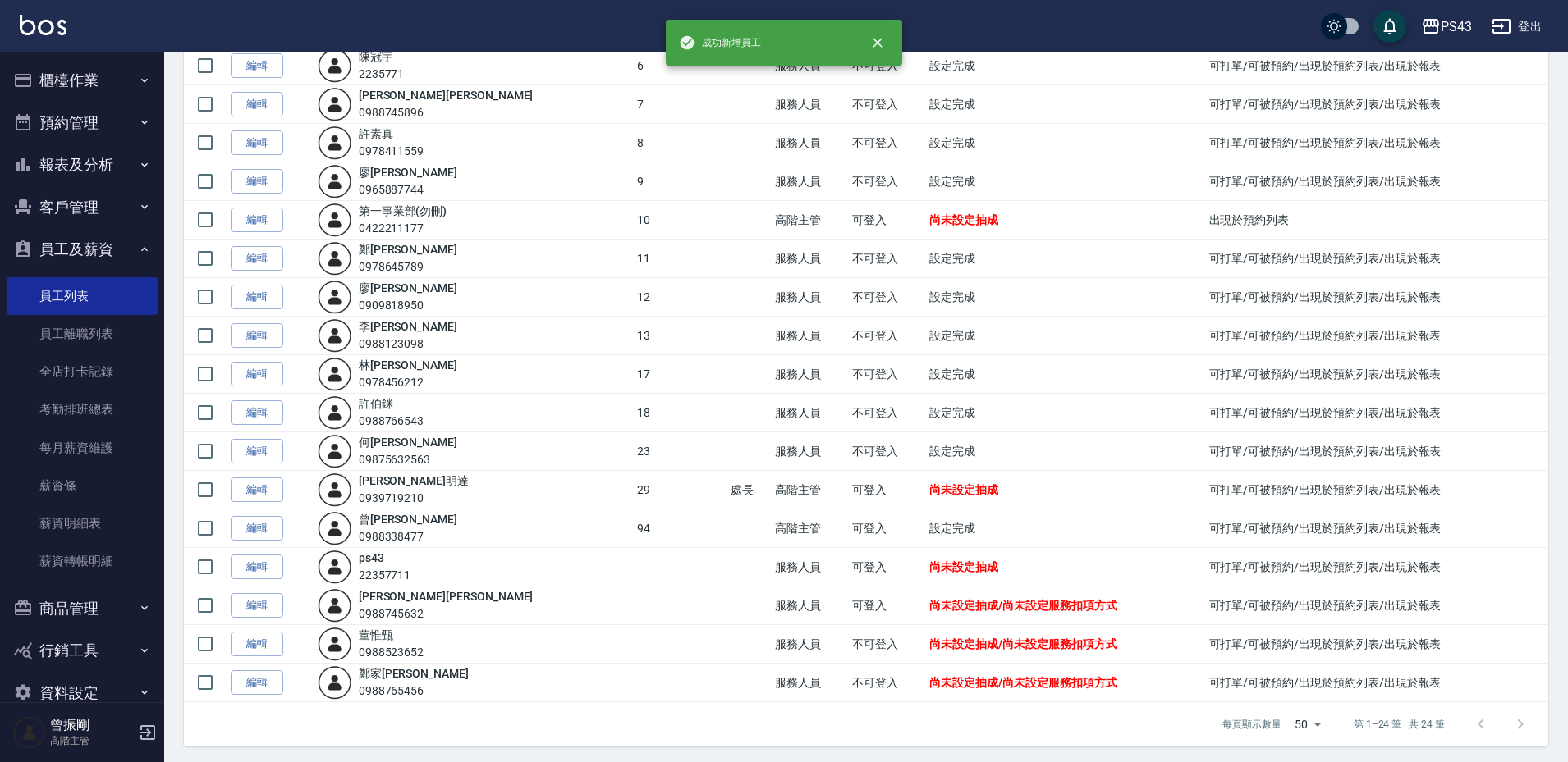
scroll to position [456, 0]
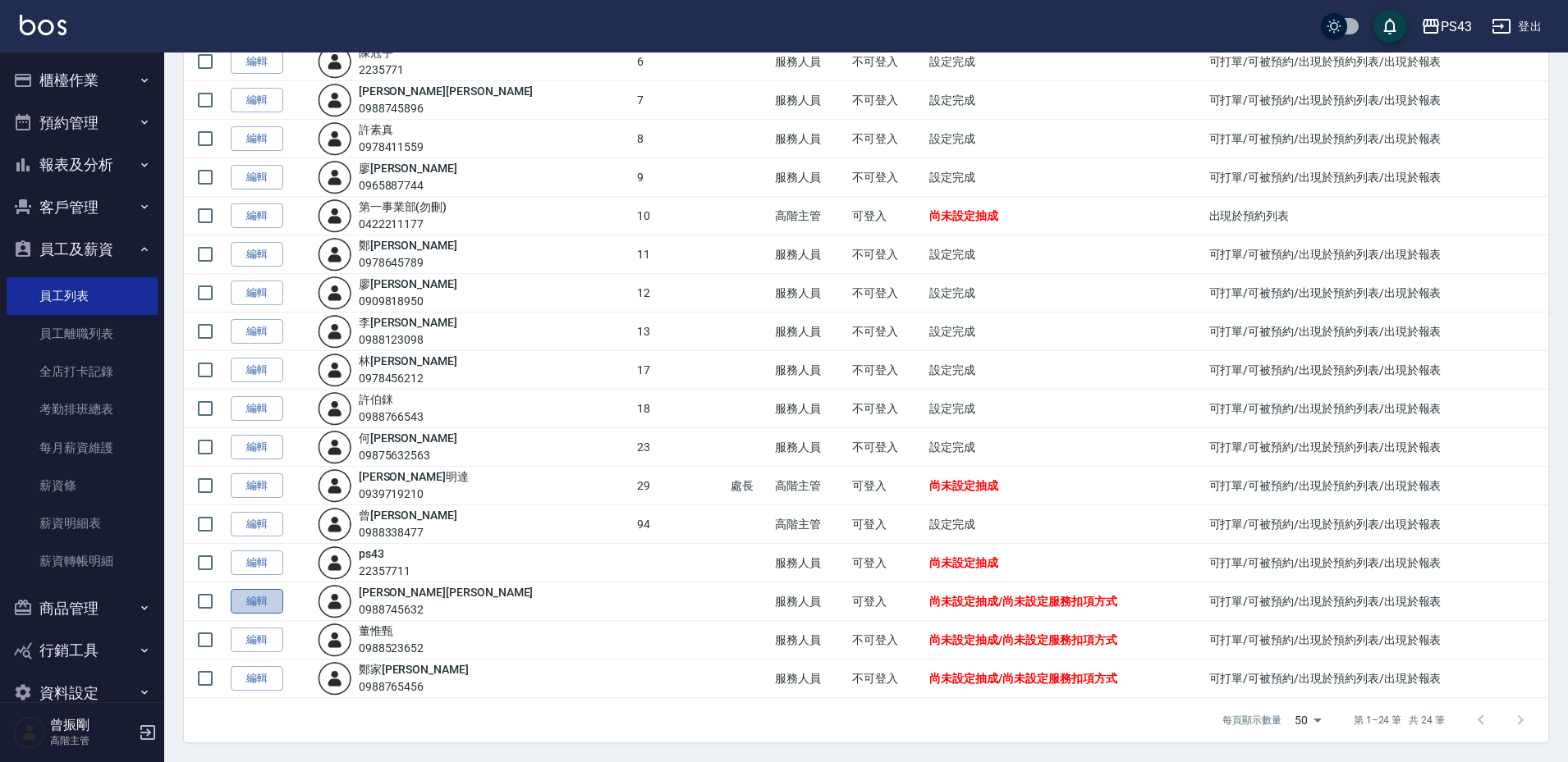
click at [254, 598] on link "編輯" at bounding box center [257, 602] width 53 height 25
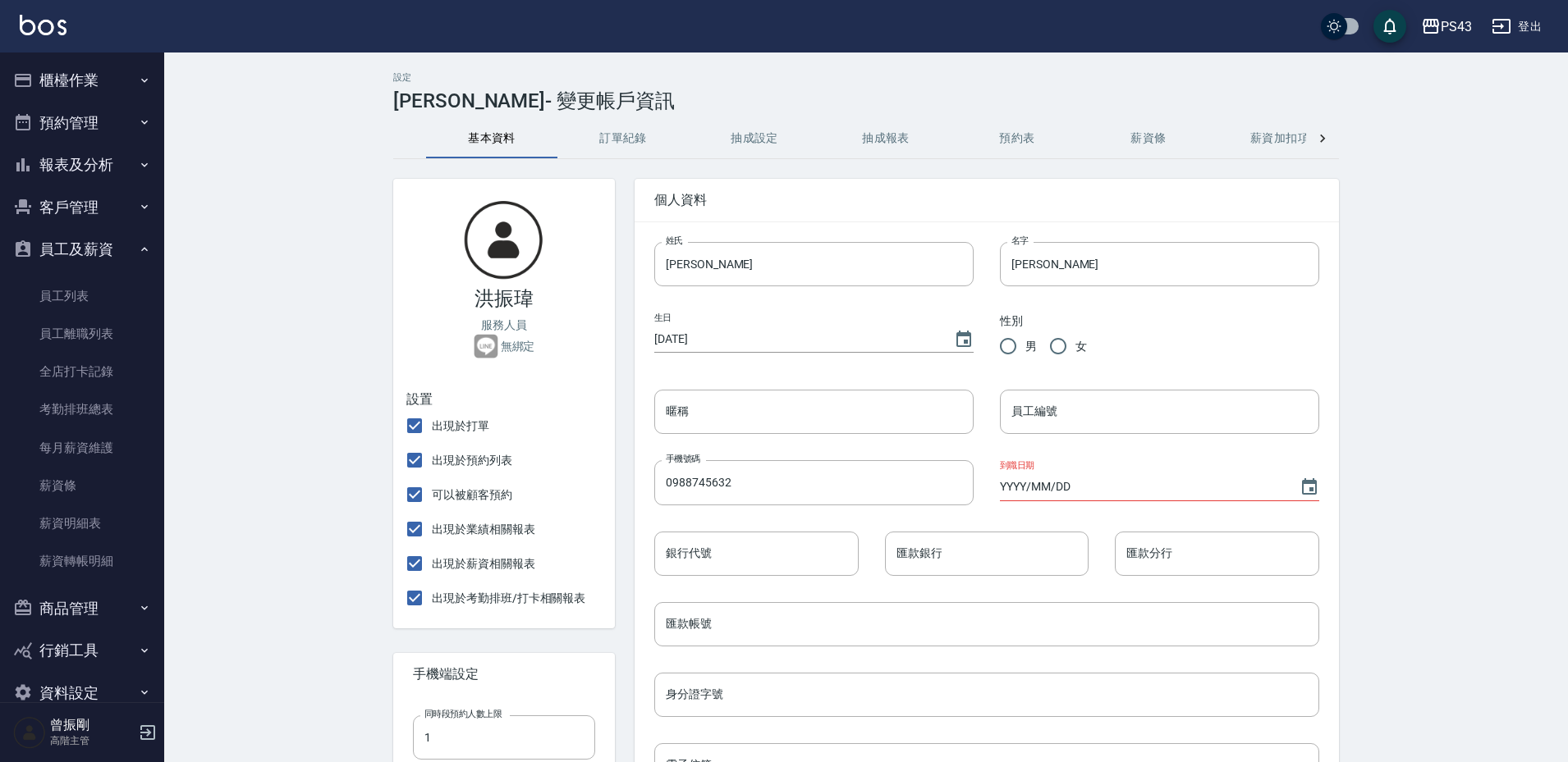
click at [751, 129] on button "抽成設定" at bounding box center [754, 139] width 131 height 39
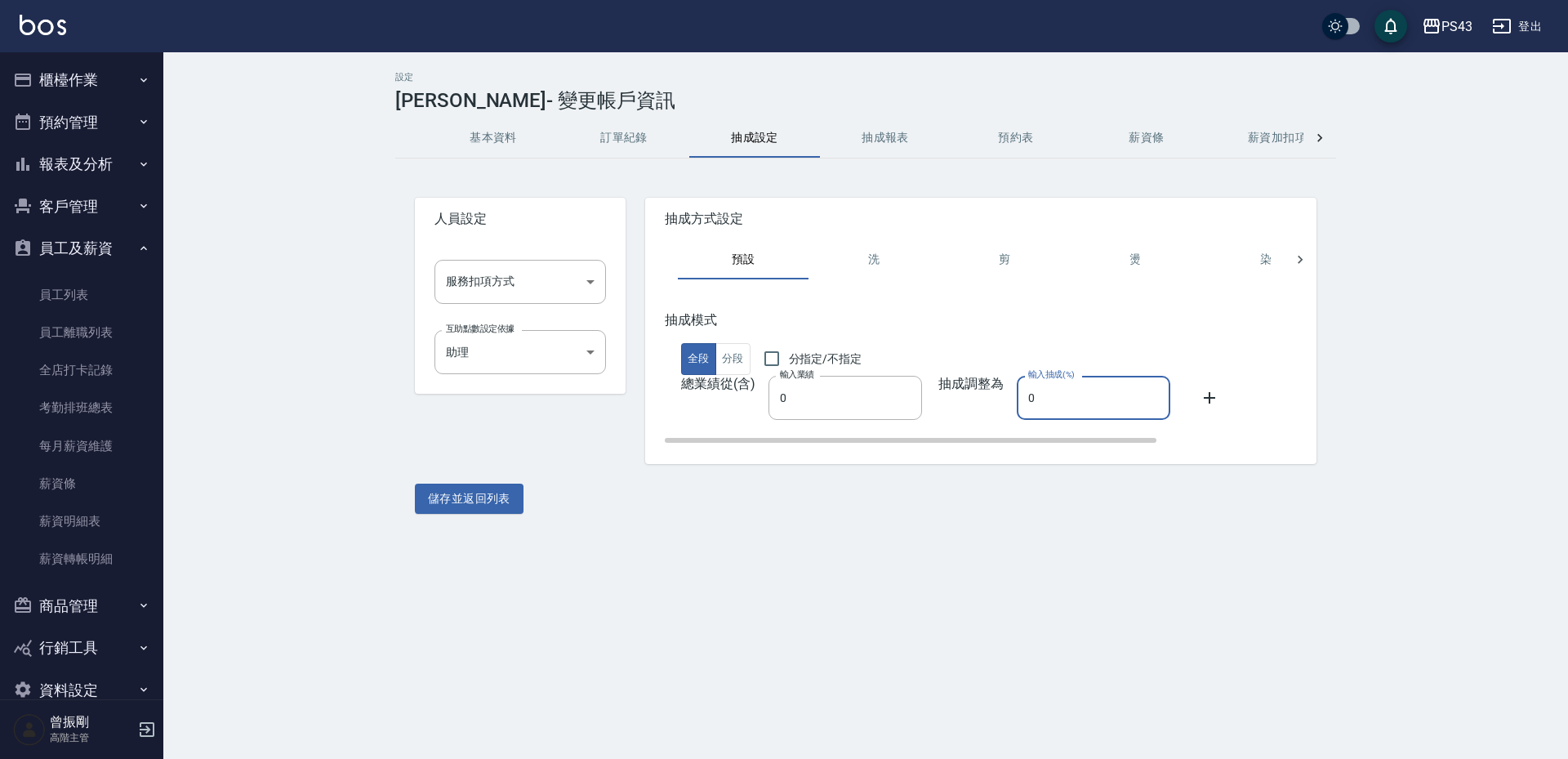
click at [1066, 400] on input "0" at bounding box center [1094, 397] width 153 height 44
type input "29"
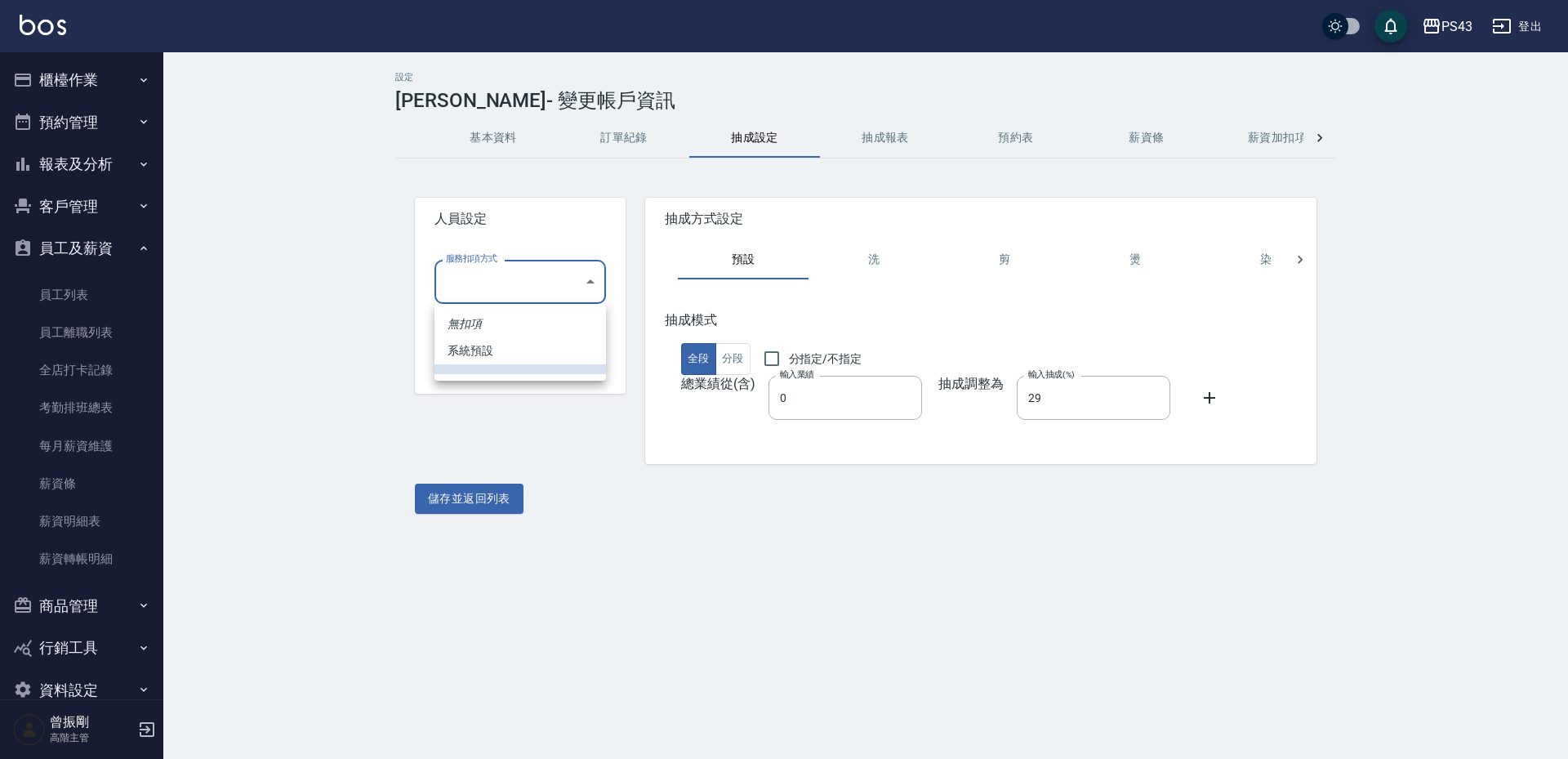
click at [527, 288] on body "PS43 登出 櫃檯作業 打帳單 帳單列表 掛單列表 座位開單 營業儀表板 現金收支登錄 高階收支登錄 材料自購登錄 每日結帳 排班表 現場電腦打卡 掃碼打卡…" at bounding box center [784, 380] width 1568 height 759
click at [491, 352] on li "系統預設" at bounding box center [520, 351] width 171 height 27
type input "系統預設"
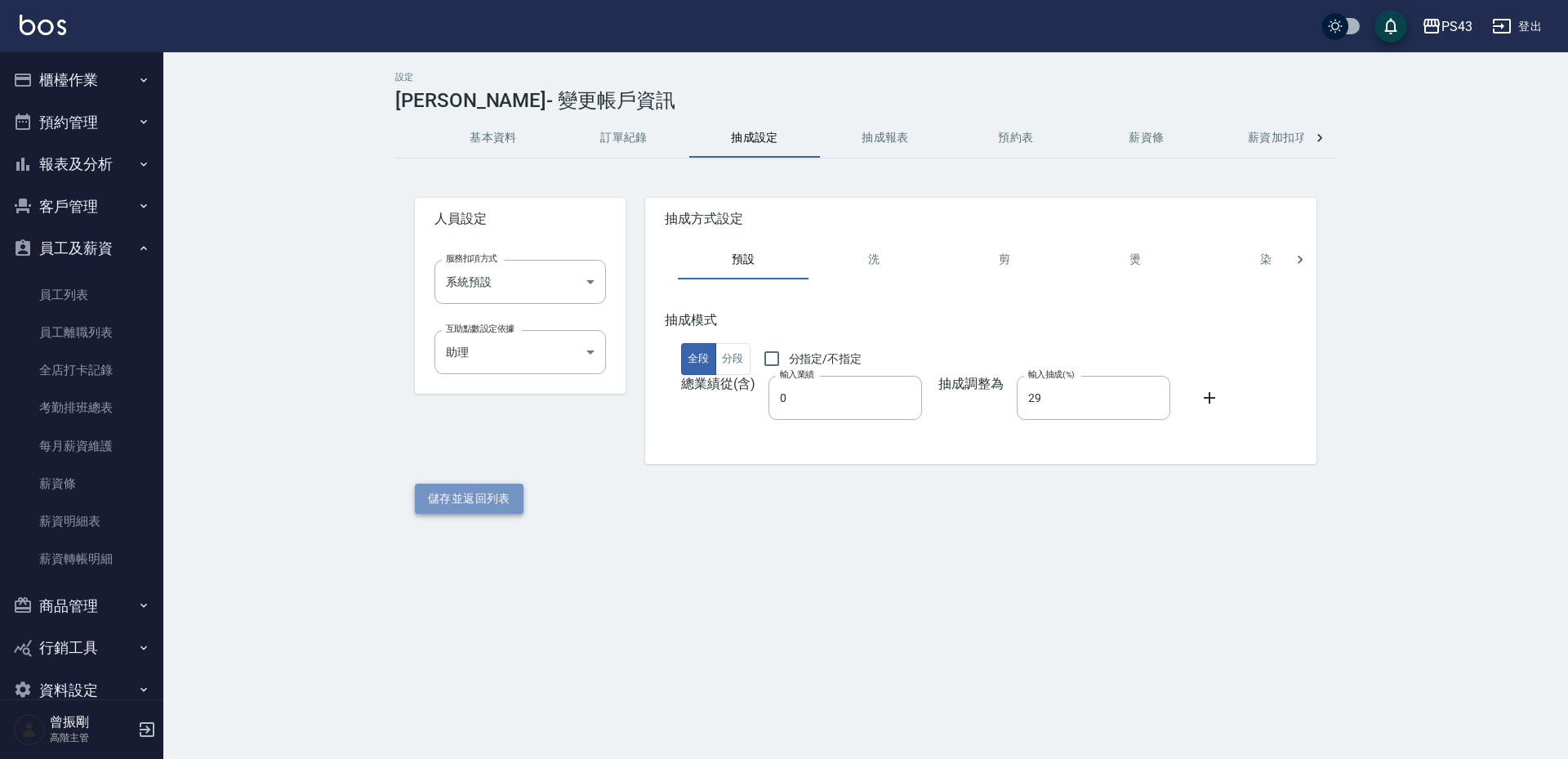
click at [485, 498] on button "儲存並返回列表" at bounding box center [469, 499] width 109 height 30
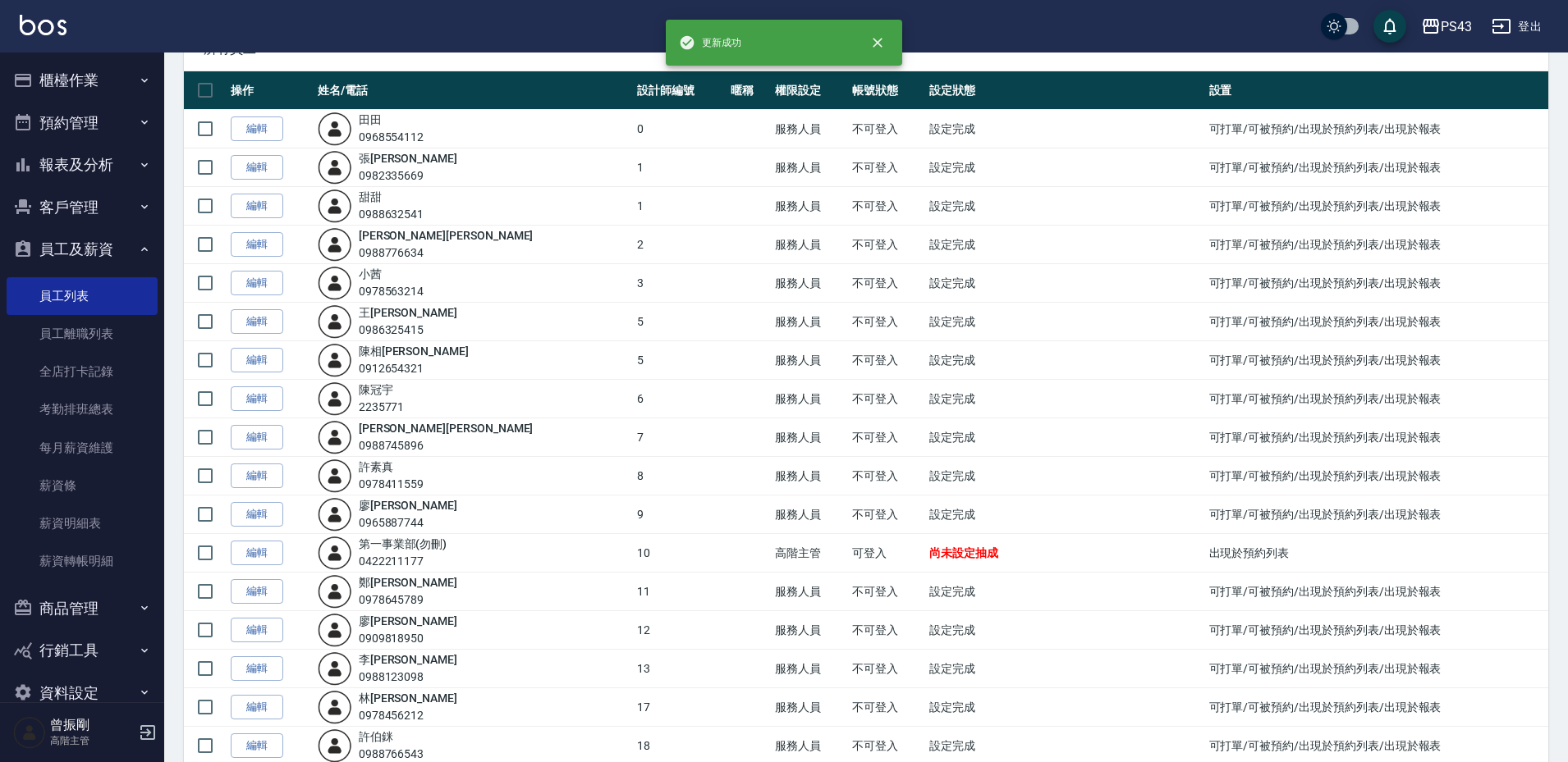
scroll to position [456, 0]
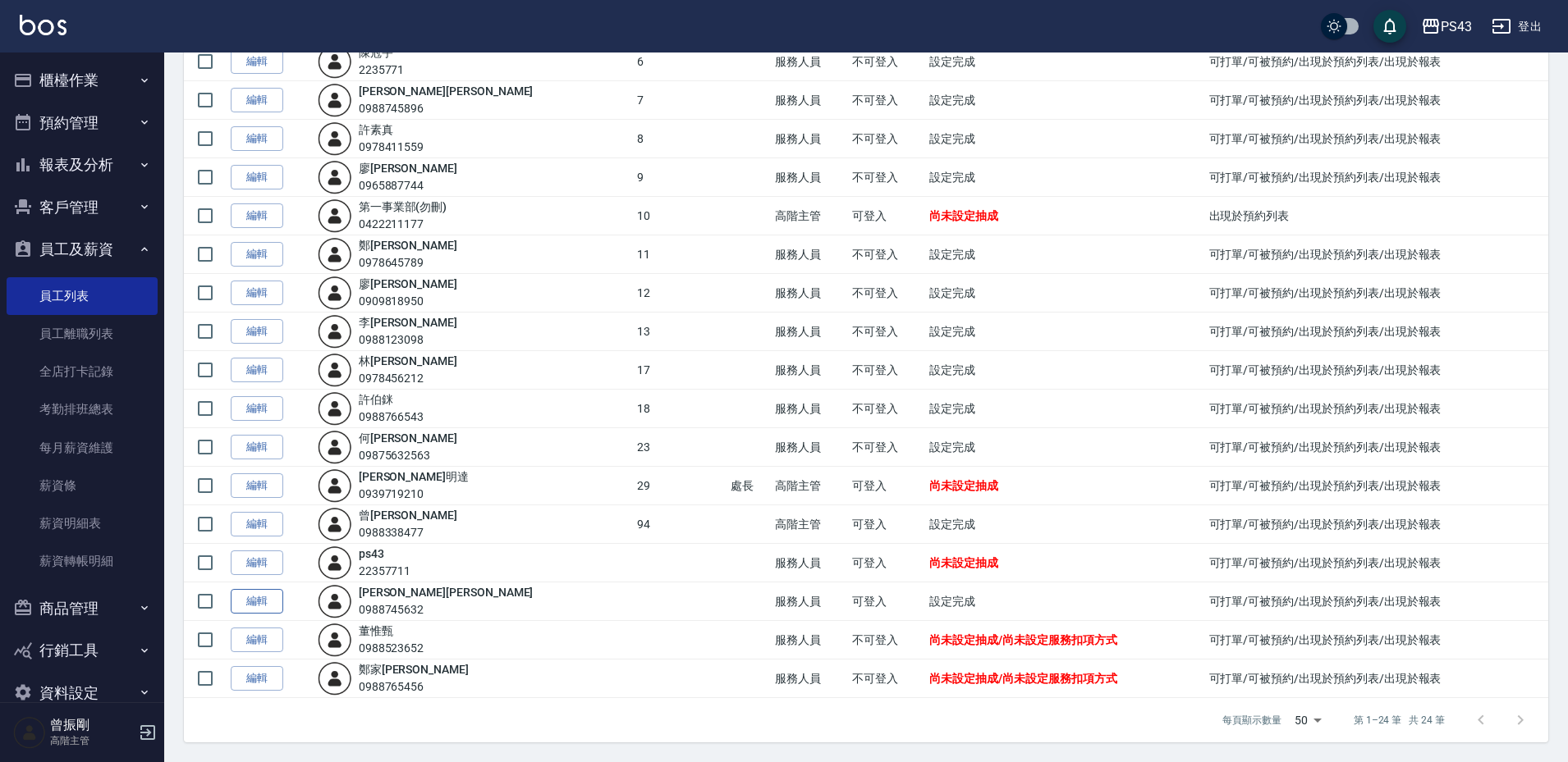
click at [271, 602] on link "編輯" at bounding box center [257, 602] width 53 height 25
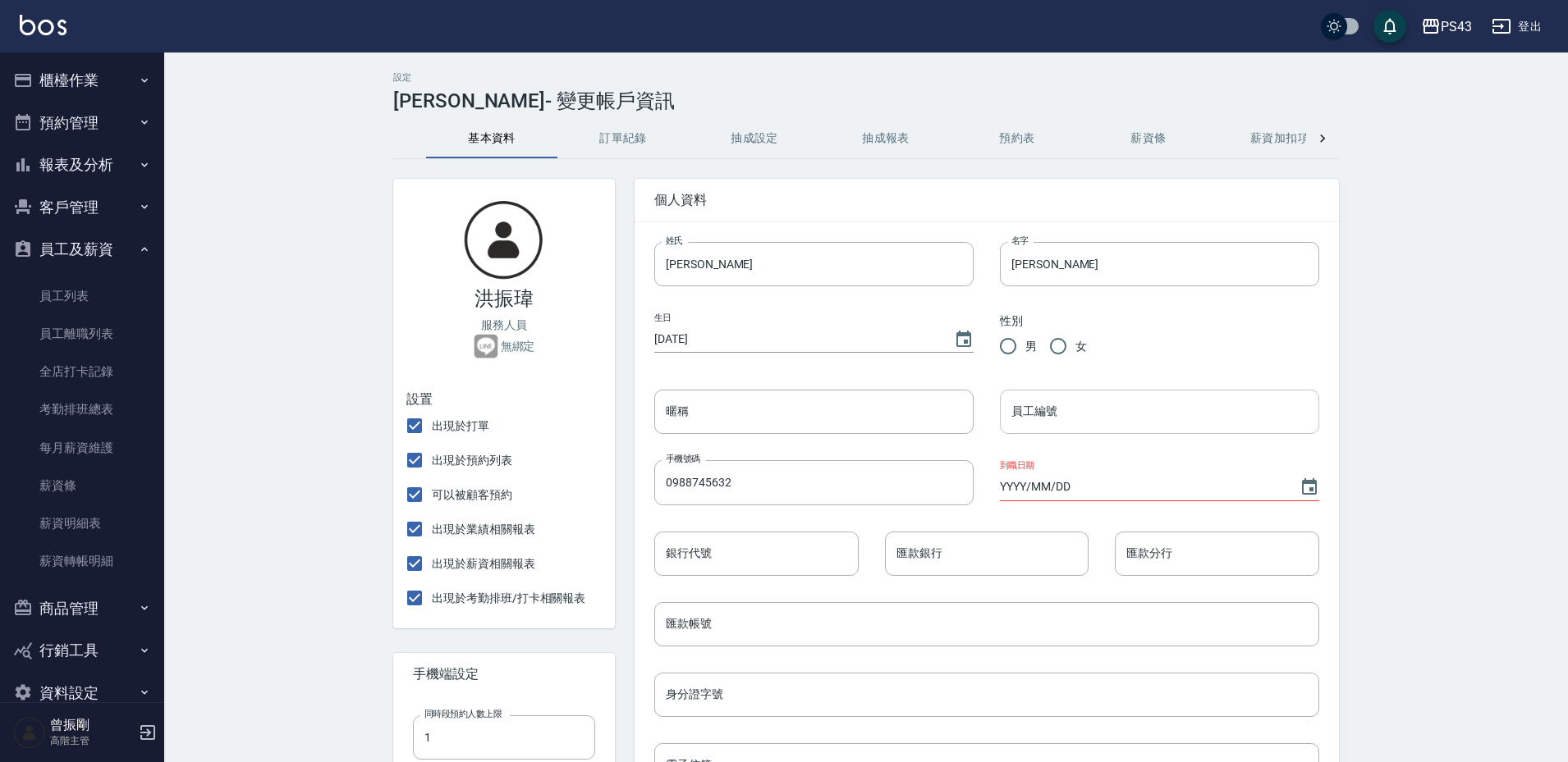
click at [1061, 419] on input "員工編號" at bounding box center [1160, 411] width 319 height 44
click at [1011, 351] on input "男" at bounding box center [1008, 346] width 34 height 34
radio input "true"
click at [1060, 419] on input "員工編號" at bounding box center [1160, 411] width 319 height 44
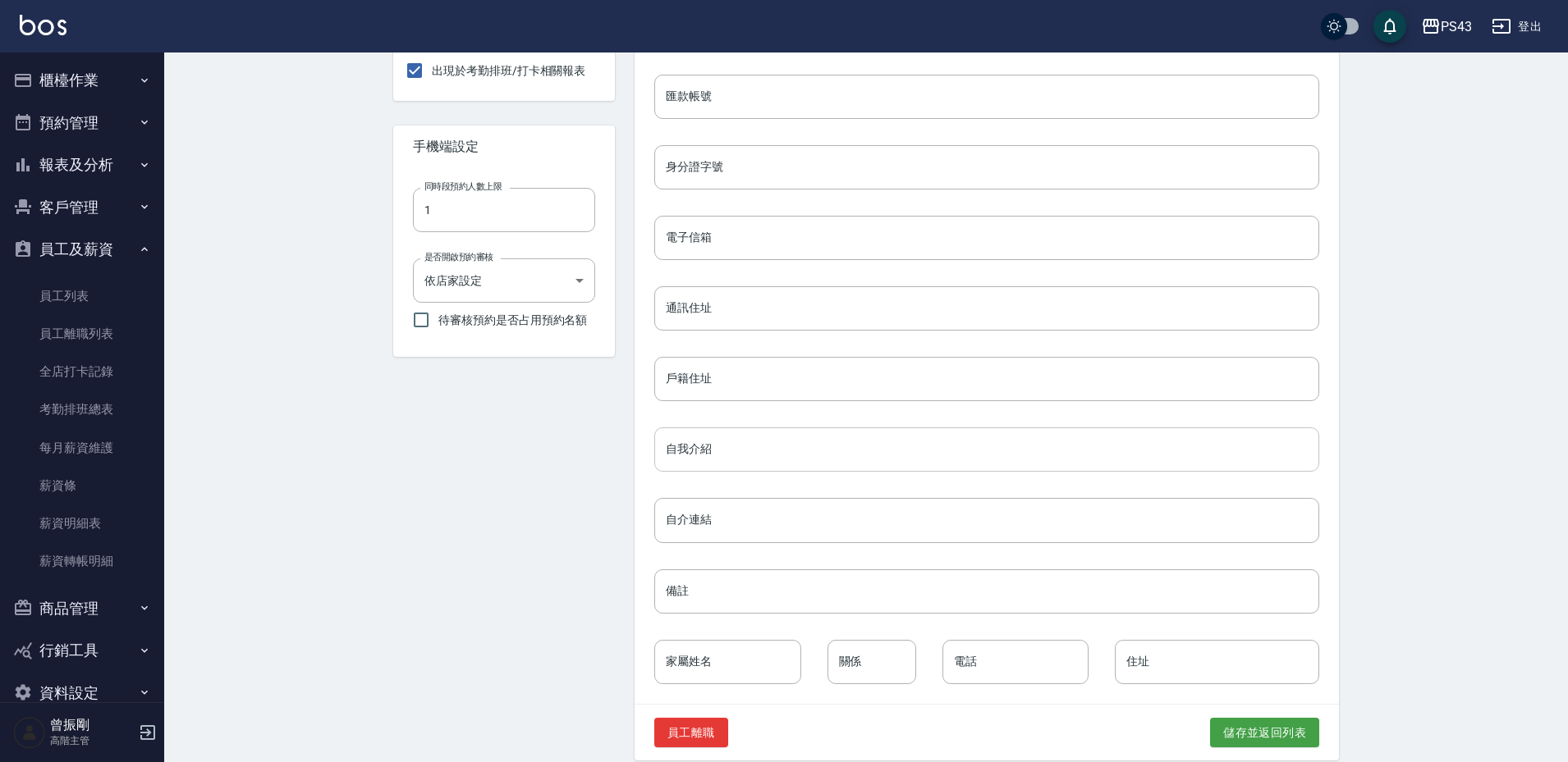
scroll to position [546, 0]
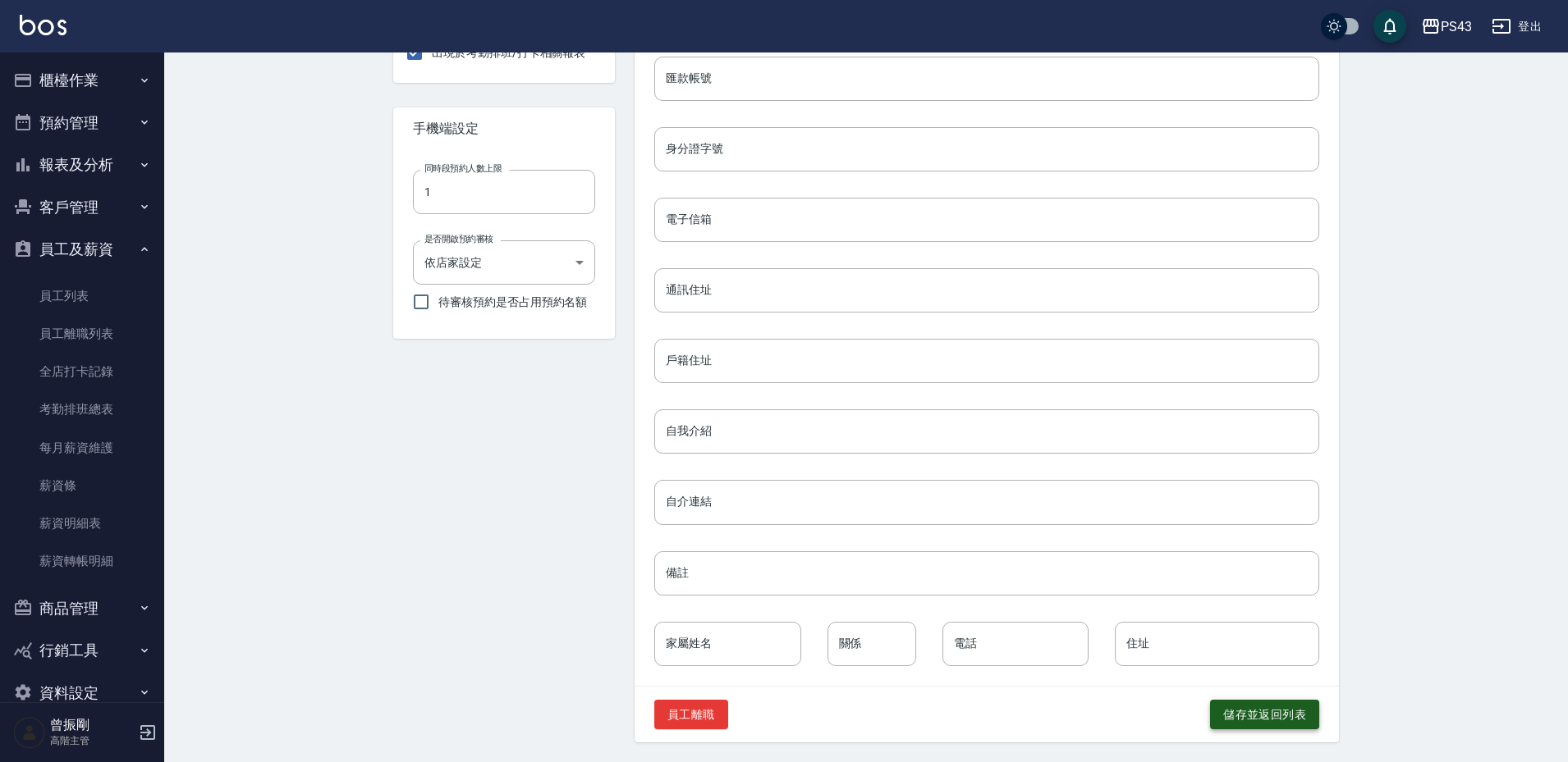
type input "31"
click at [1265, 722] on button "儲存並返回列表" at bounding box center [1265, 715] width 109 height 30
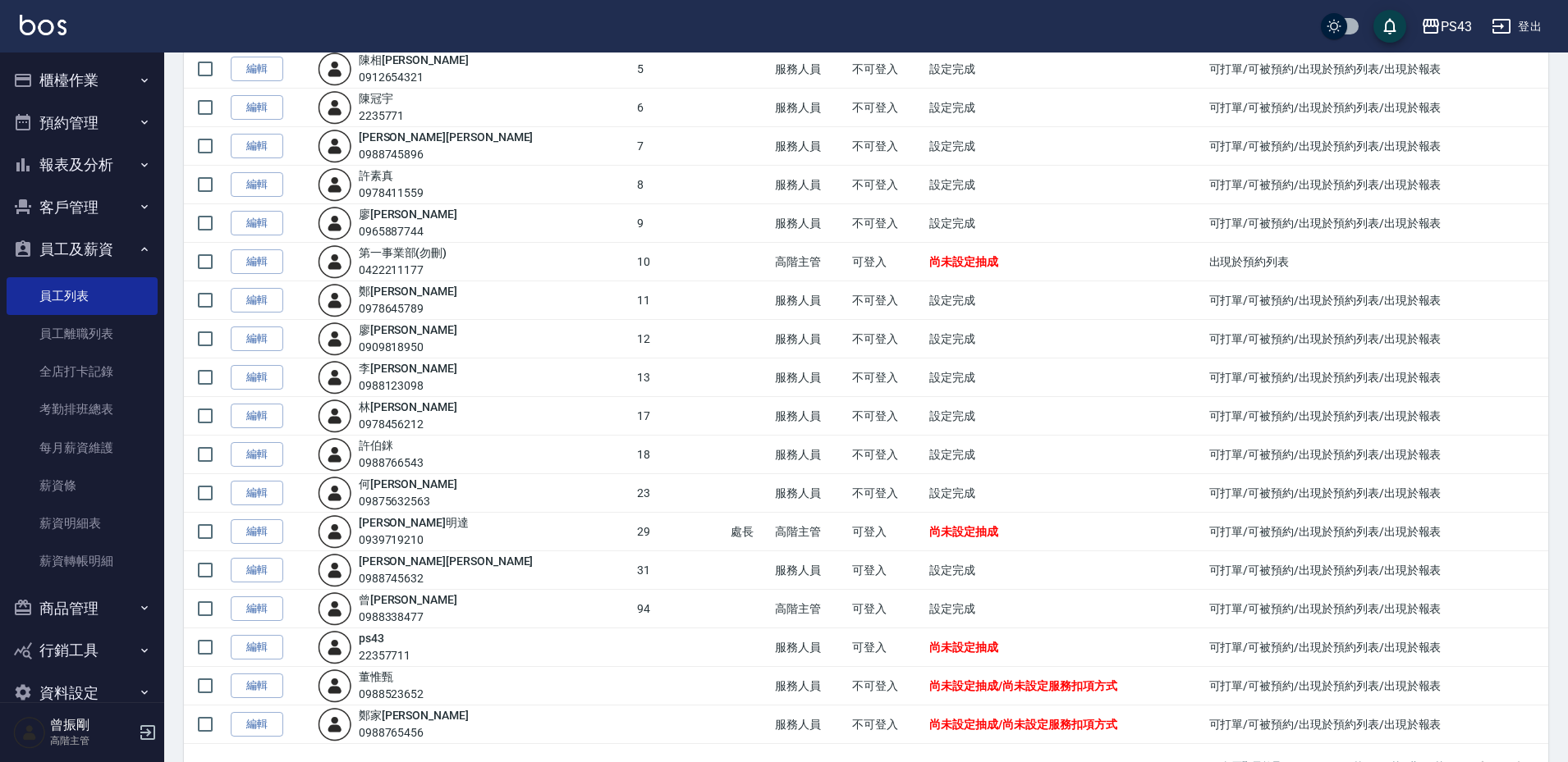
scroll to position [456, 0]
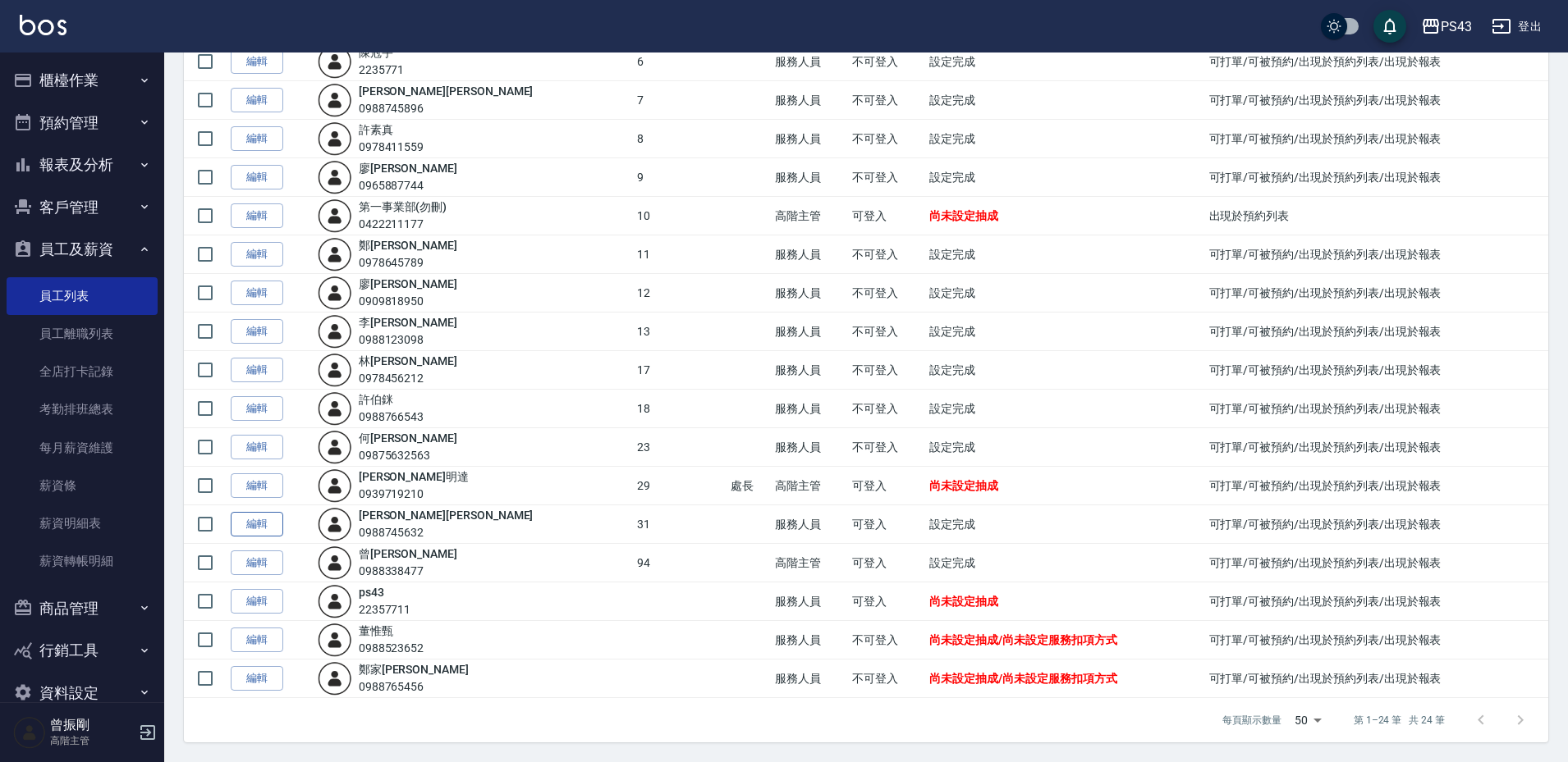
click at [256, 521] on link "編輯" at bounding box center [257, 524] width 53 height 25
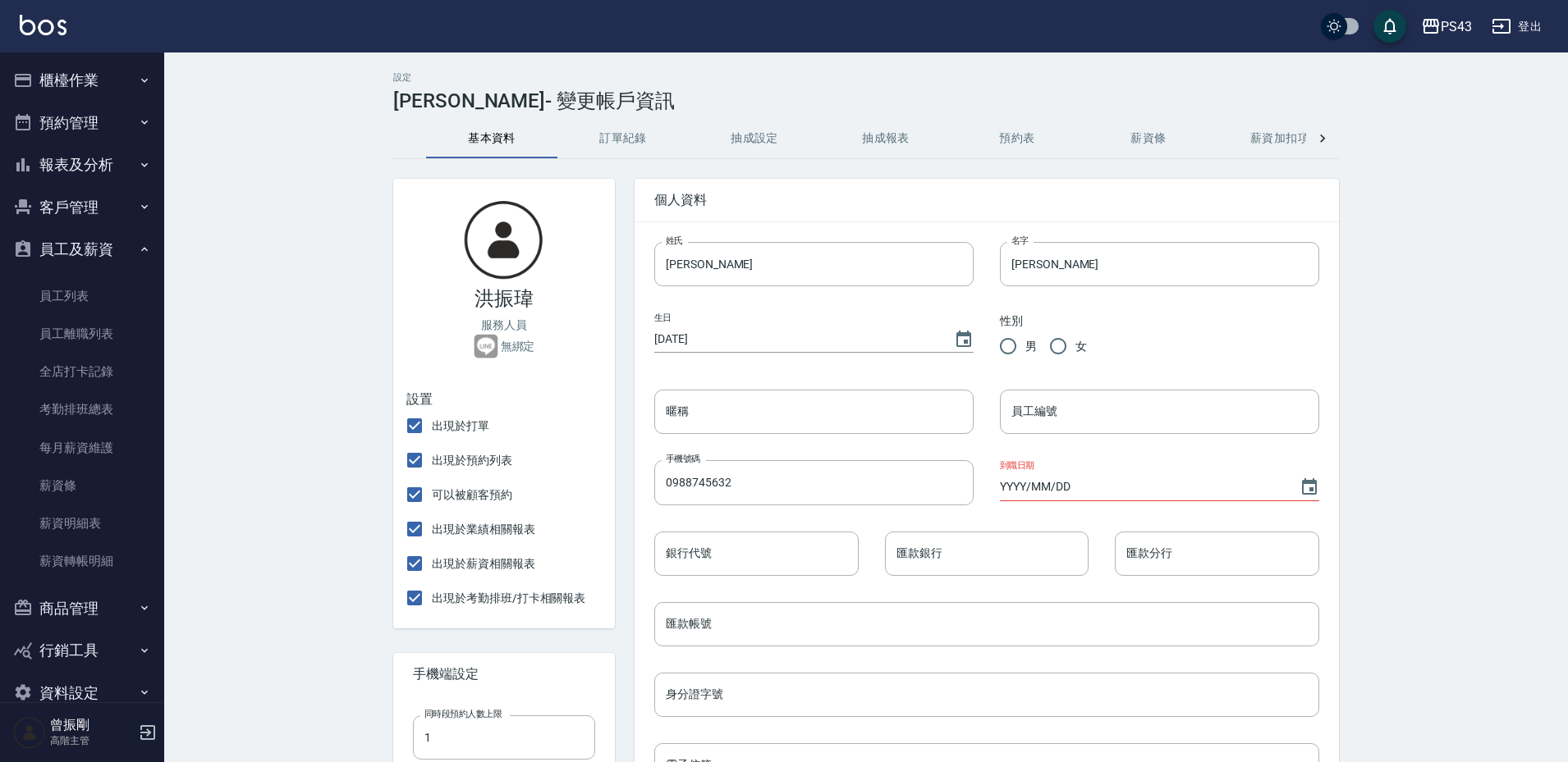
radio input "true"
type input "31"
click at [1333, 143] on div at bounding box center [1322, 139] width 33 height 39
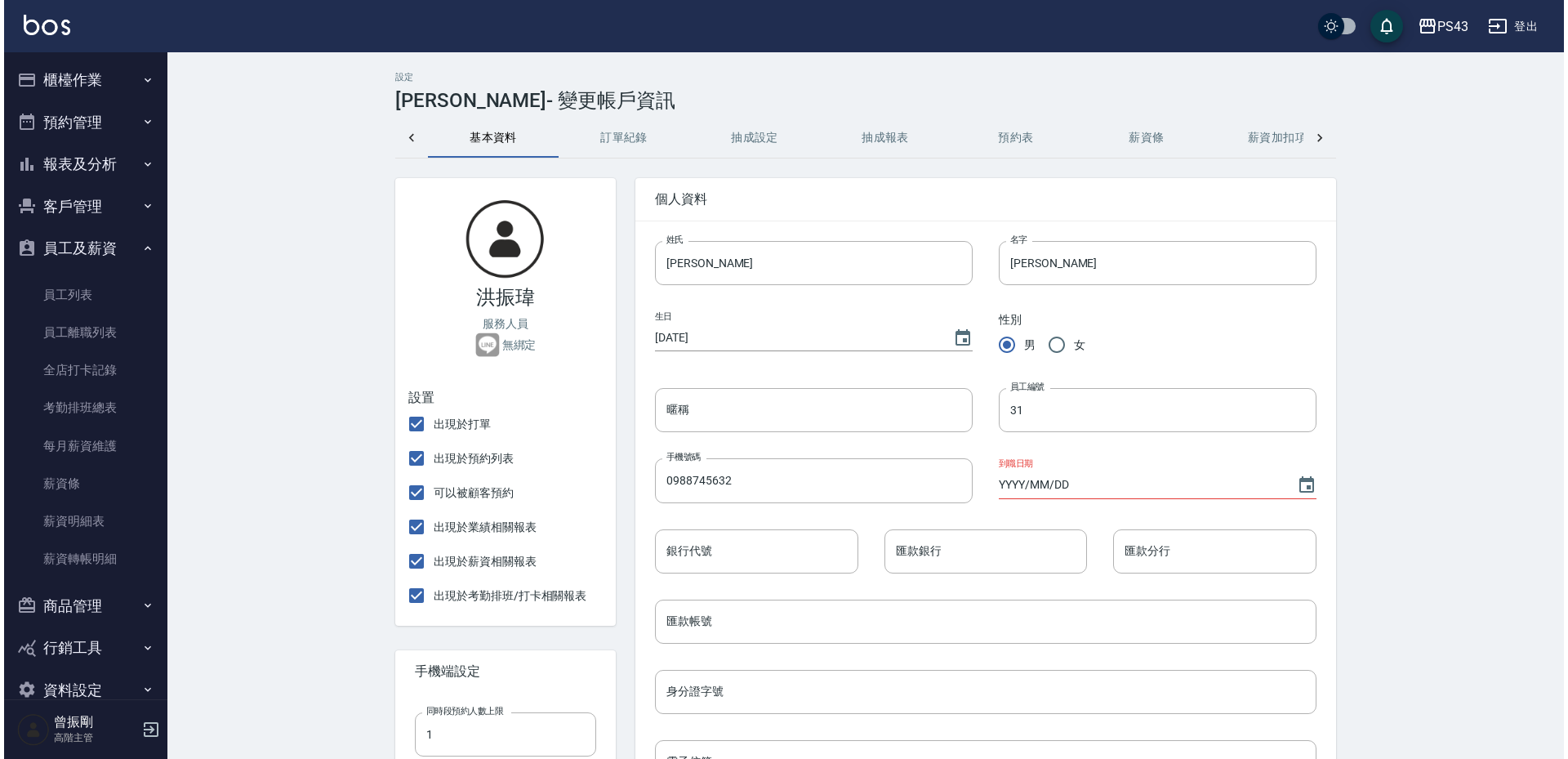
scroll to position [0, 301]
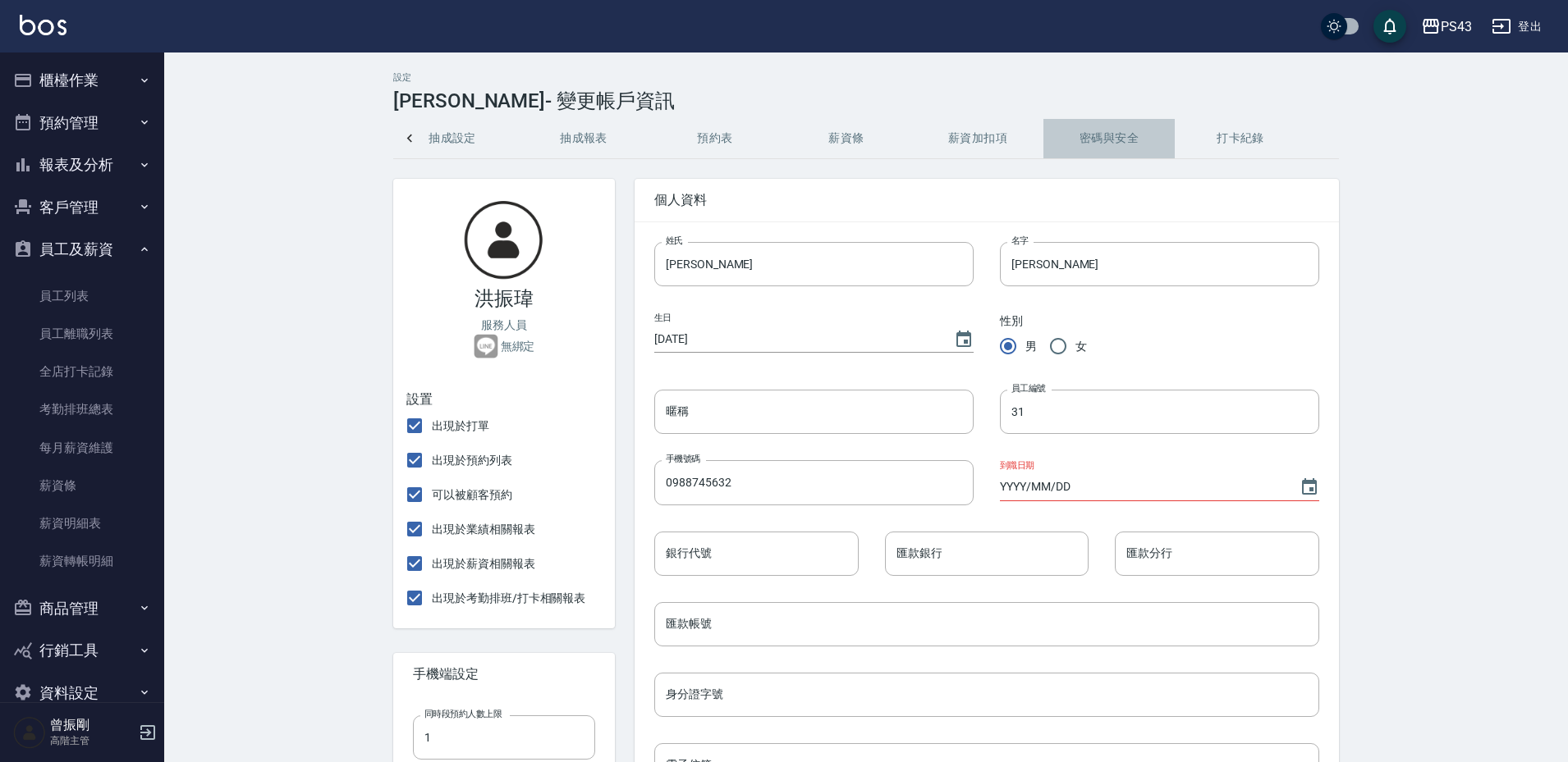
click at [1096, 137] on button "密碼與安全" at bounding box center [1109, 139] width 131 height 39
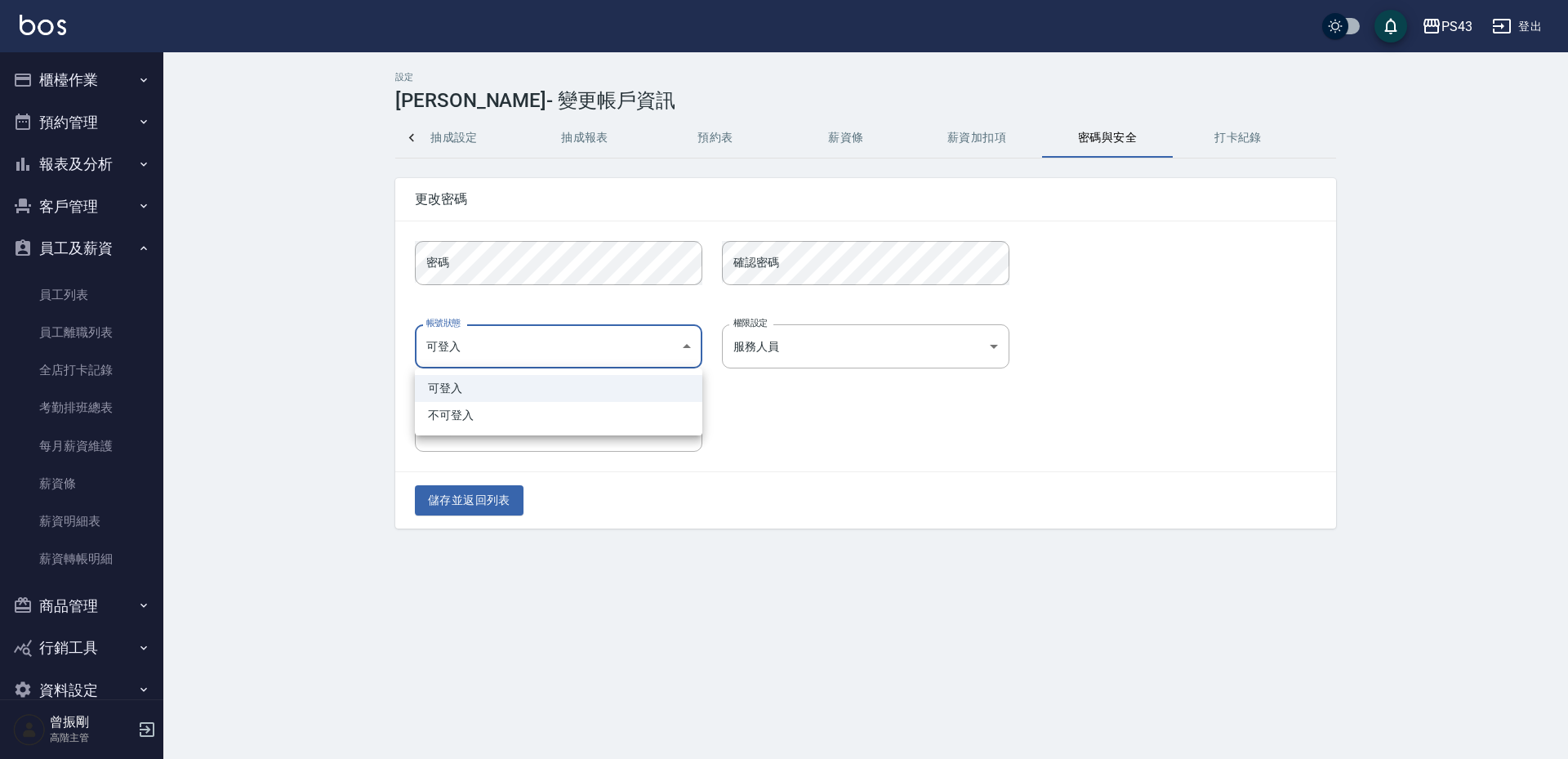
click at [686, 348] on body "PS43 登出 櫃檯作業 打帳單 帳單列表 掛單列表 座位開單 營業儀表板 現金收支登錄 高階收支登錄 材料自購登錄 每日結帳 排班表 現場電腦打卡 掃碼打卡…" at bounding box center [784, 380] width 1568 height 759
click at [558, 417] on li "不可登入" at bounding box center [559, 415] width 287 height 27
type input "banned"
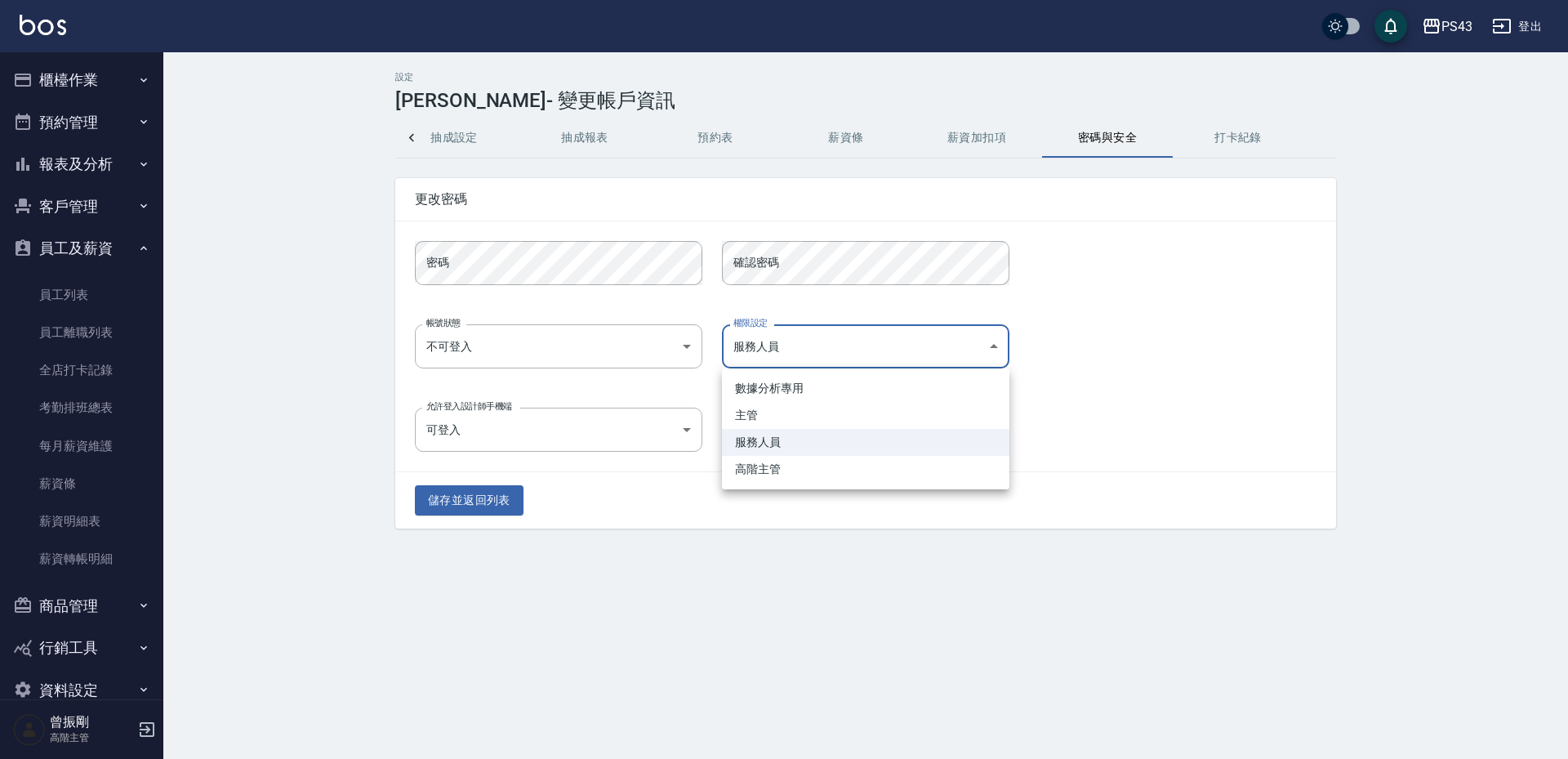
click at [767, 345] on body "PS43 登出 櫃檯作業 打帳單 帳單列表 掛單列表 座位開單 營業儀表板 現金收支登錄 高階收支登錄 材料自購登錄 每日結帳 排班表 現場電腦打卡 掃碼打卡…" at bounding box center [784, 380] width 1568 height 759
click at [771, 444] on li "服務人員" at bounding box center [866, 443] width 287 height 27
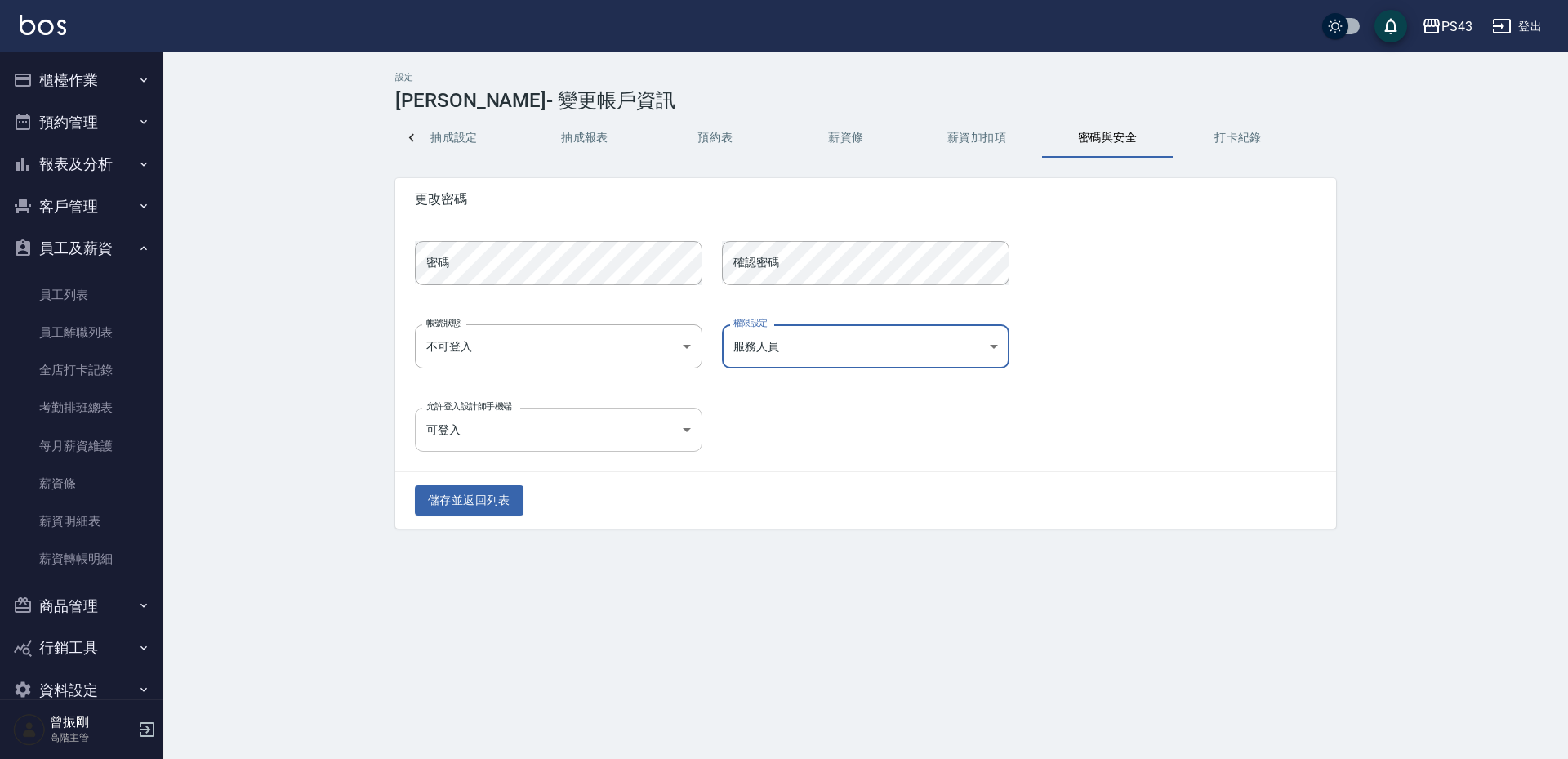
click at [610, 426] on body "PS43 登出 櫃檯作業 打帳單 帳單列表 掛單列表 座位開單 營業儀表板 現金收支登錄 高階收支登錄 材料自購登錄 每日結帳 排班表 現場電腦打卡 掃碼打卡…" at bounding box center [784, 380] width 1568 height 759
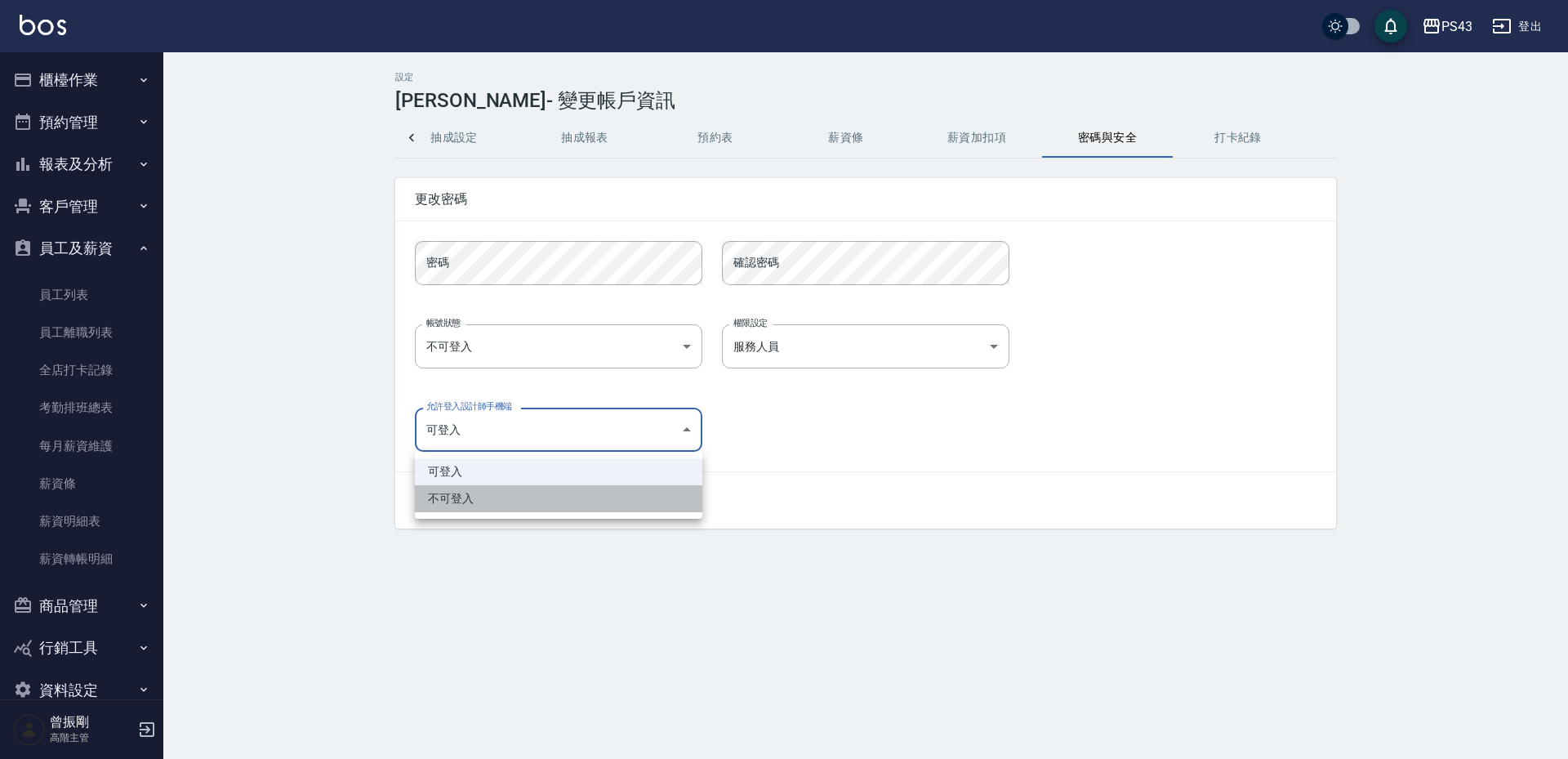
click at [471, 506] on li "不可登入" at bounding box center [559, 499] width 287 height 27
type input "false"
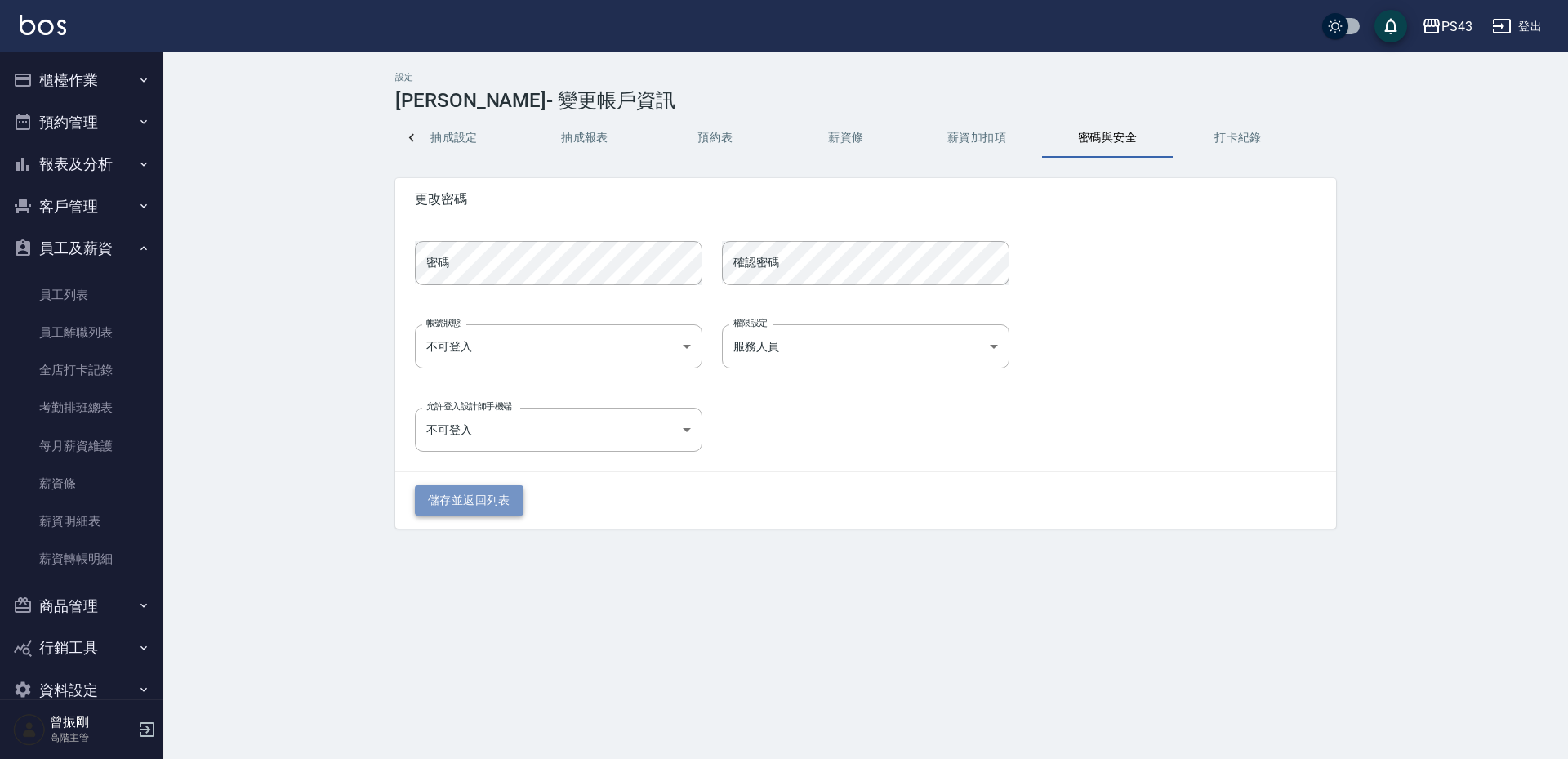
click at [470, 499] on button "儲存並返回列表" at bounding box center [469, 501] width 109 height 30
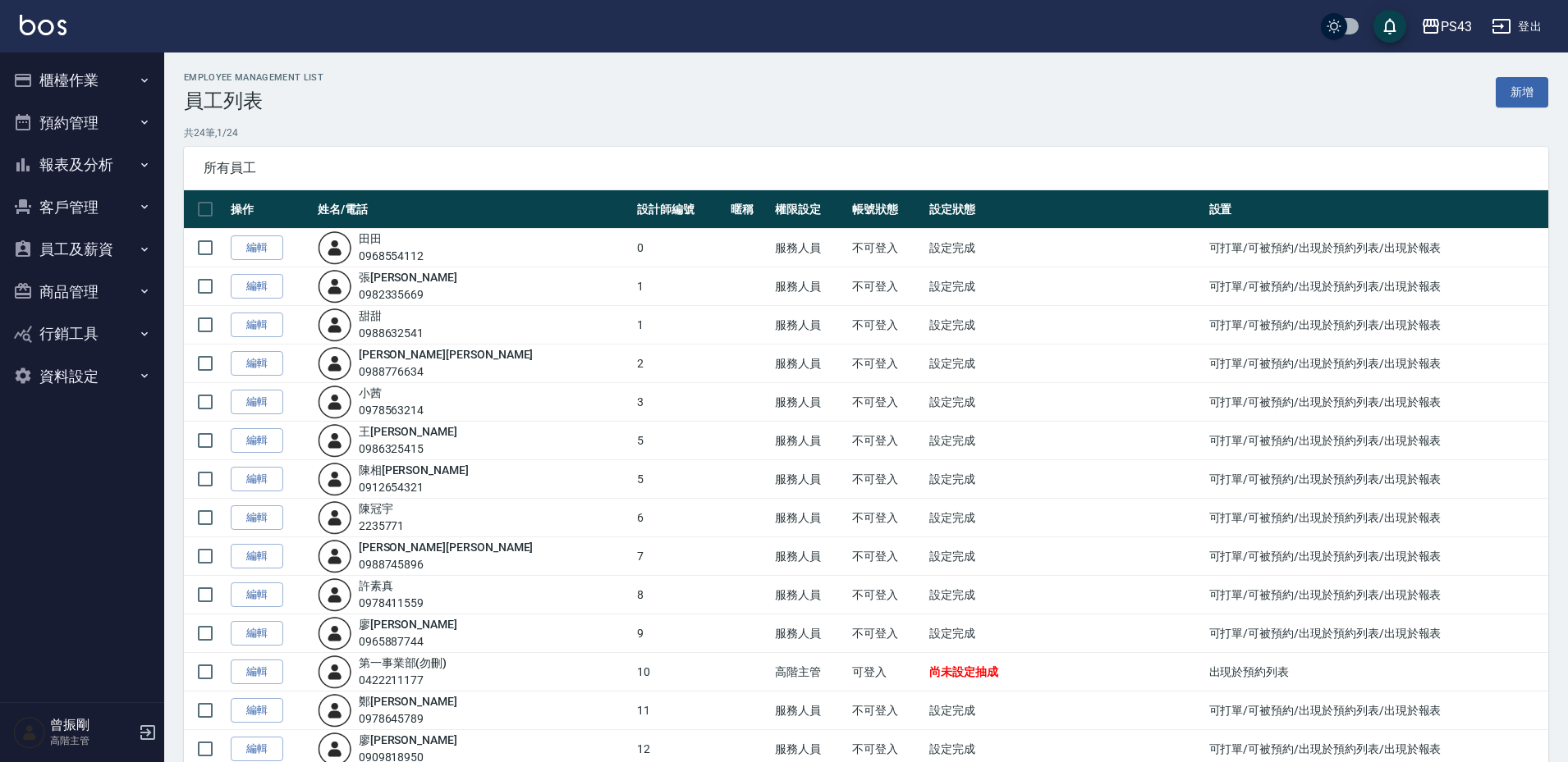
click at [1533, 31] on button "登出" at bounding box center [1517, 27] width 63 height 30
